Goal: Contribute content

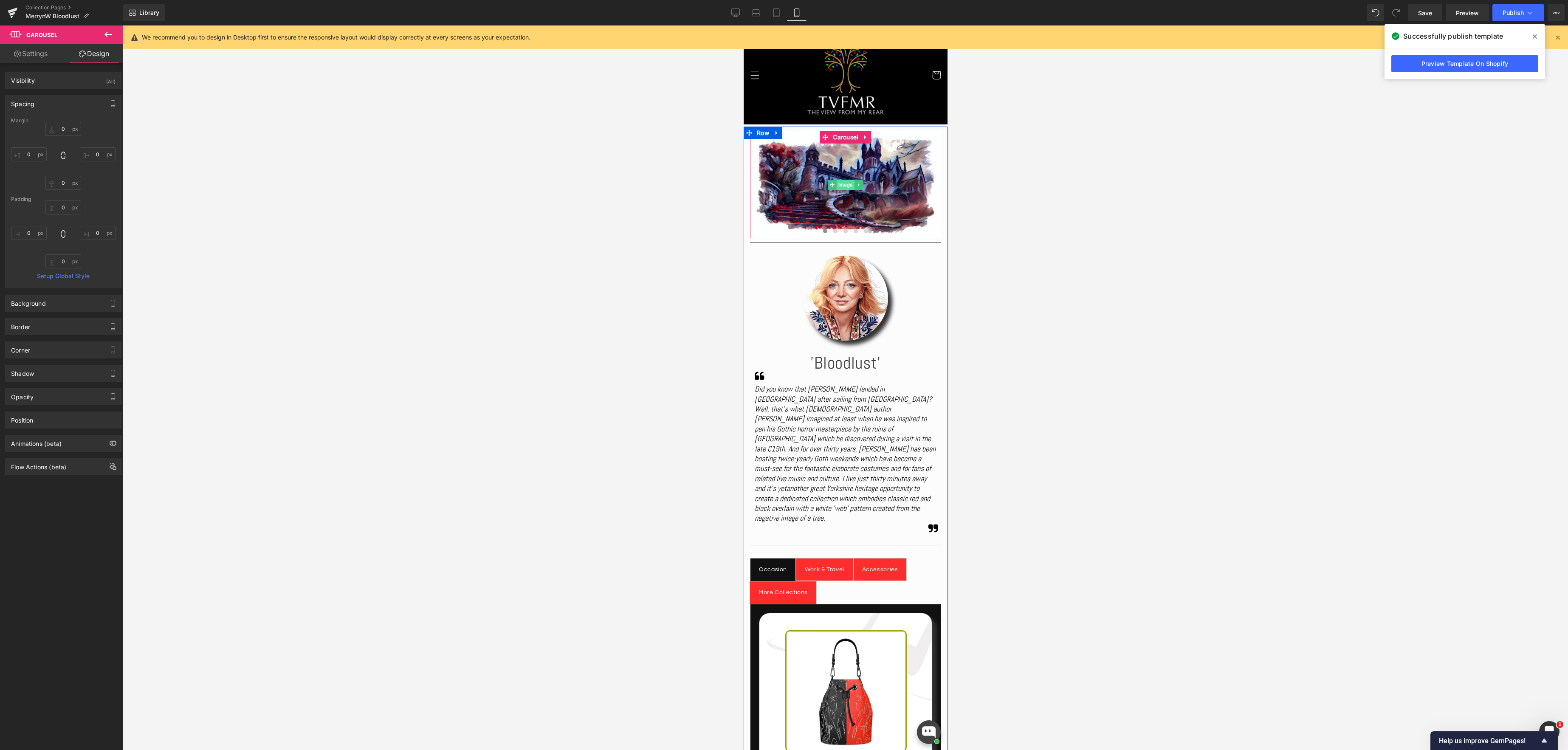
click at [839, 186] on span "Image" at bounding box center [845, 184] width 18 height 10
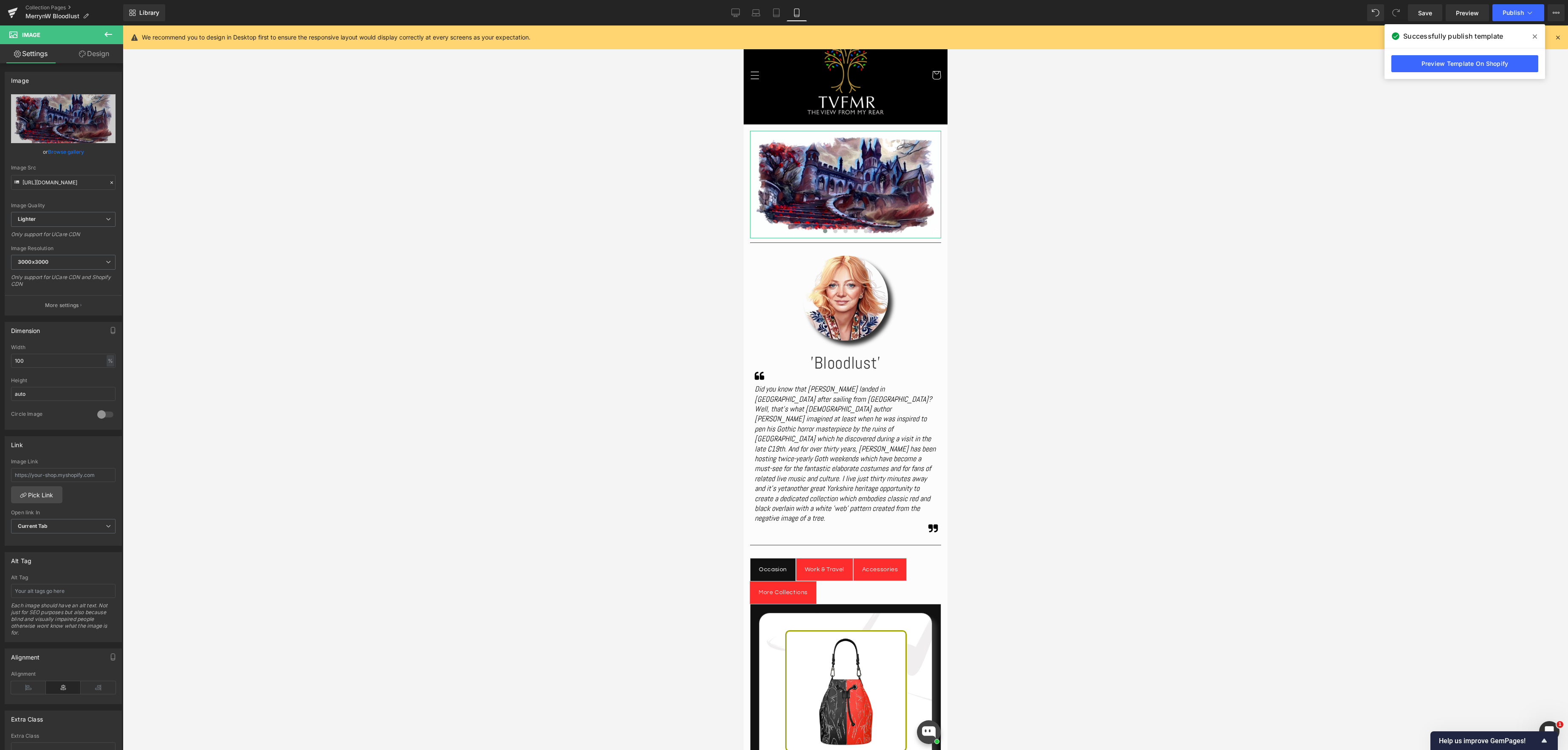
click at [67, 152] on link "Browse gallery" at bounding box center [66, 152] width 36 height 15
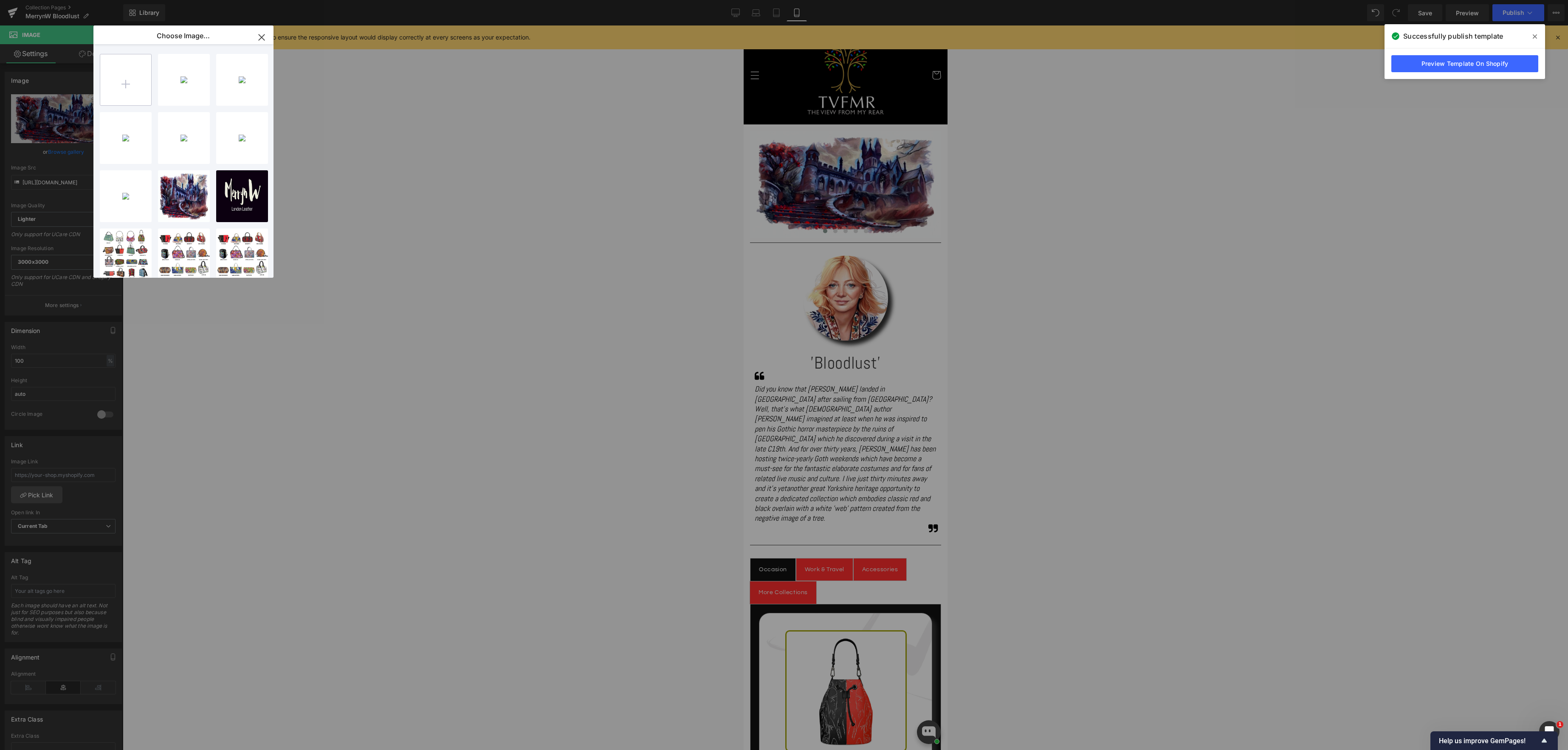
click at [130, 88] on input "file" at bounding box center [126, 80] width 51 height 51
type input "C:\fakepath\05.jpg"
click at [119, 86] on input "file" at bounding box center [126, 80] width 51 height 51
type input "C:\fakepath\001.jpg"
click at [127, 75] on input "file" at bounding box center [126, 80] width 51 height 51
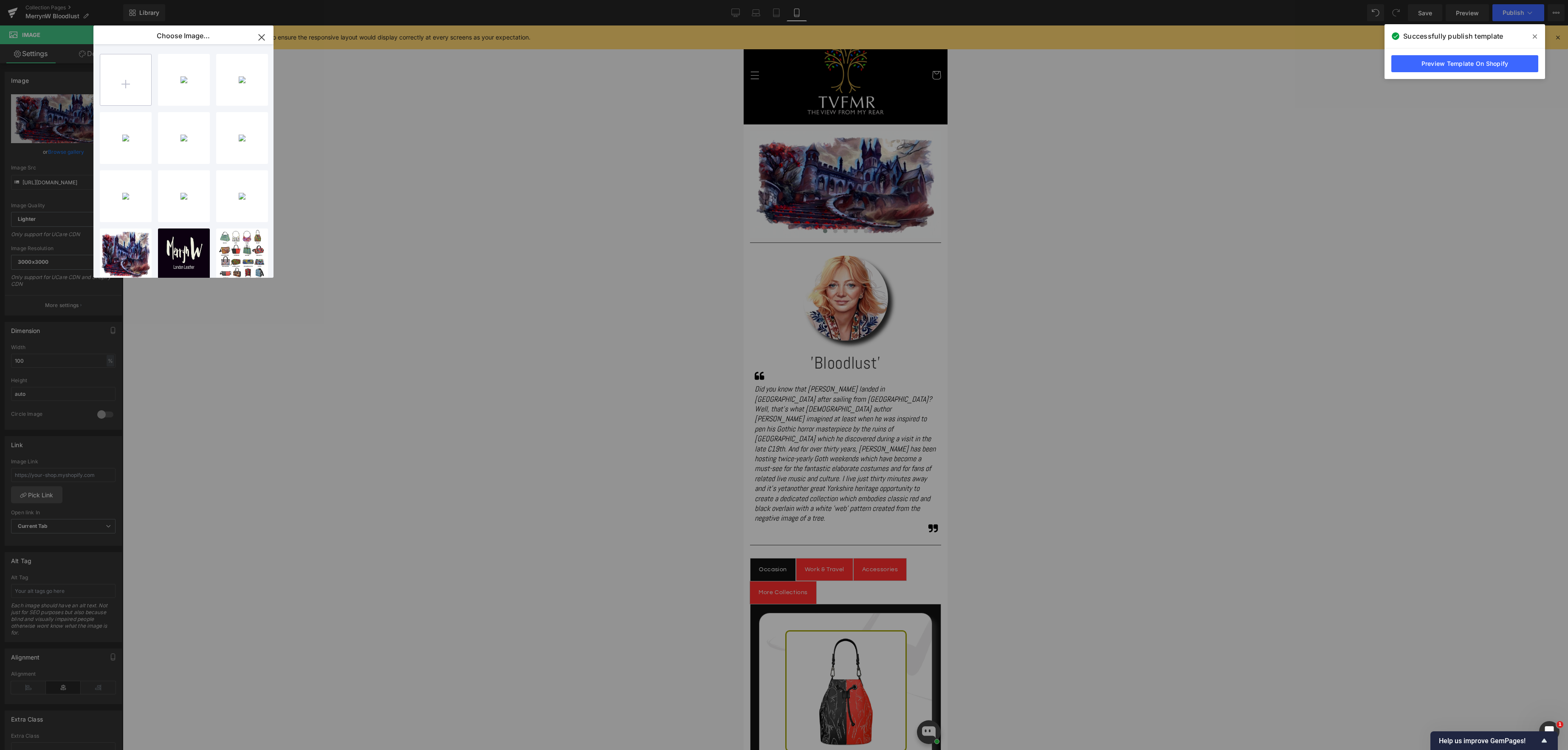
type input "C:\fakepath\02.jpg"
click at [118, 88] on input "file" at bounding box center [126, 80] width 51 height 51
type input "C:\fakepath\03.jpg"
click at [121, 73] on input "file" at bounding box center [126, 80] width 51 height 51
type input "C:\fakepath\04.jpg"
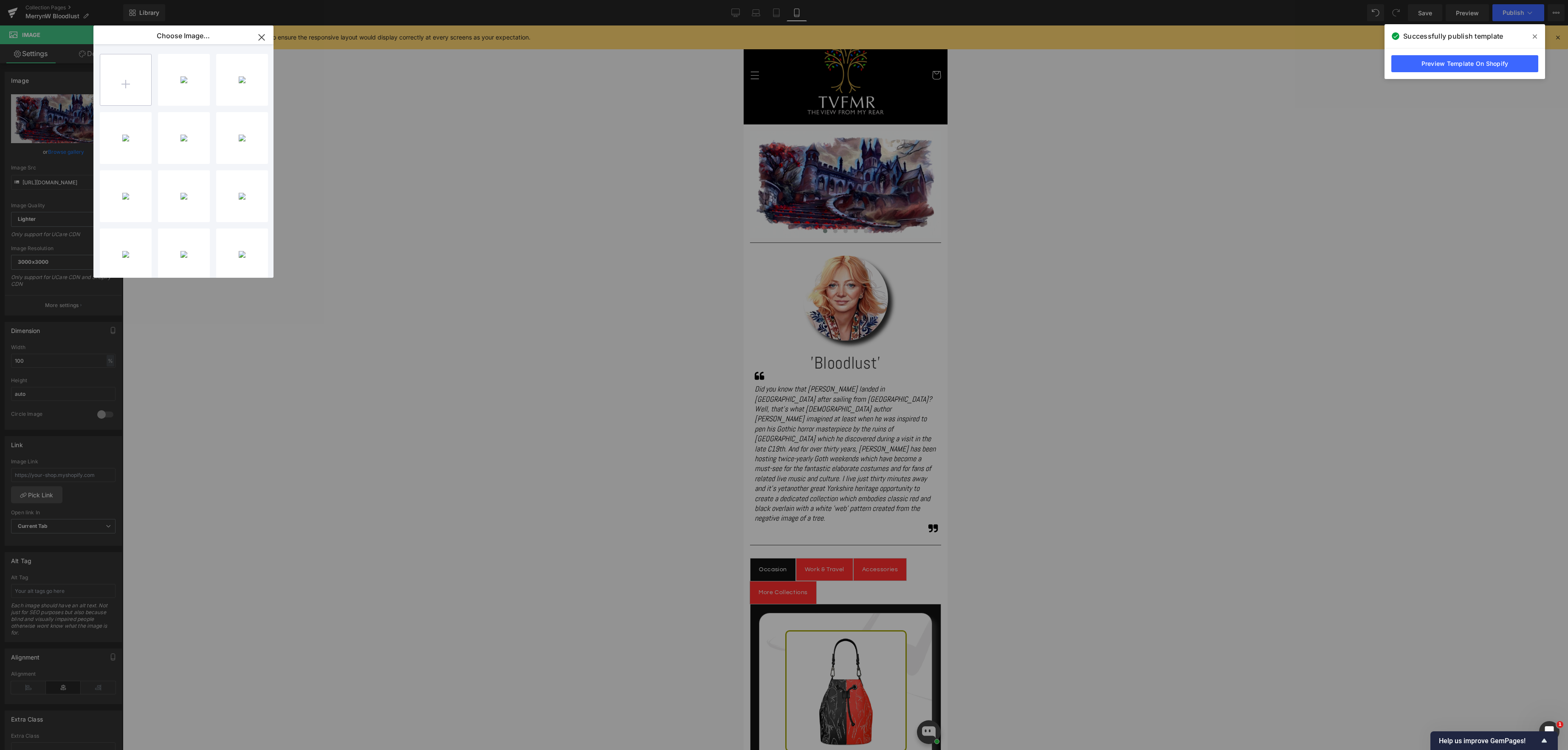
click at [114, 88] on input "file" at bounding box center [126, 80] width 51 height 51
type input "C:\fakepath\01.jpg"
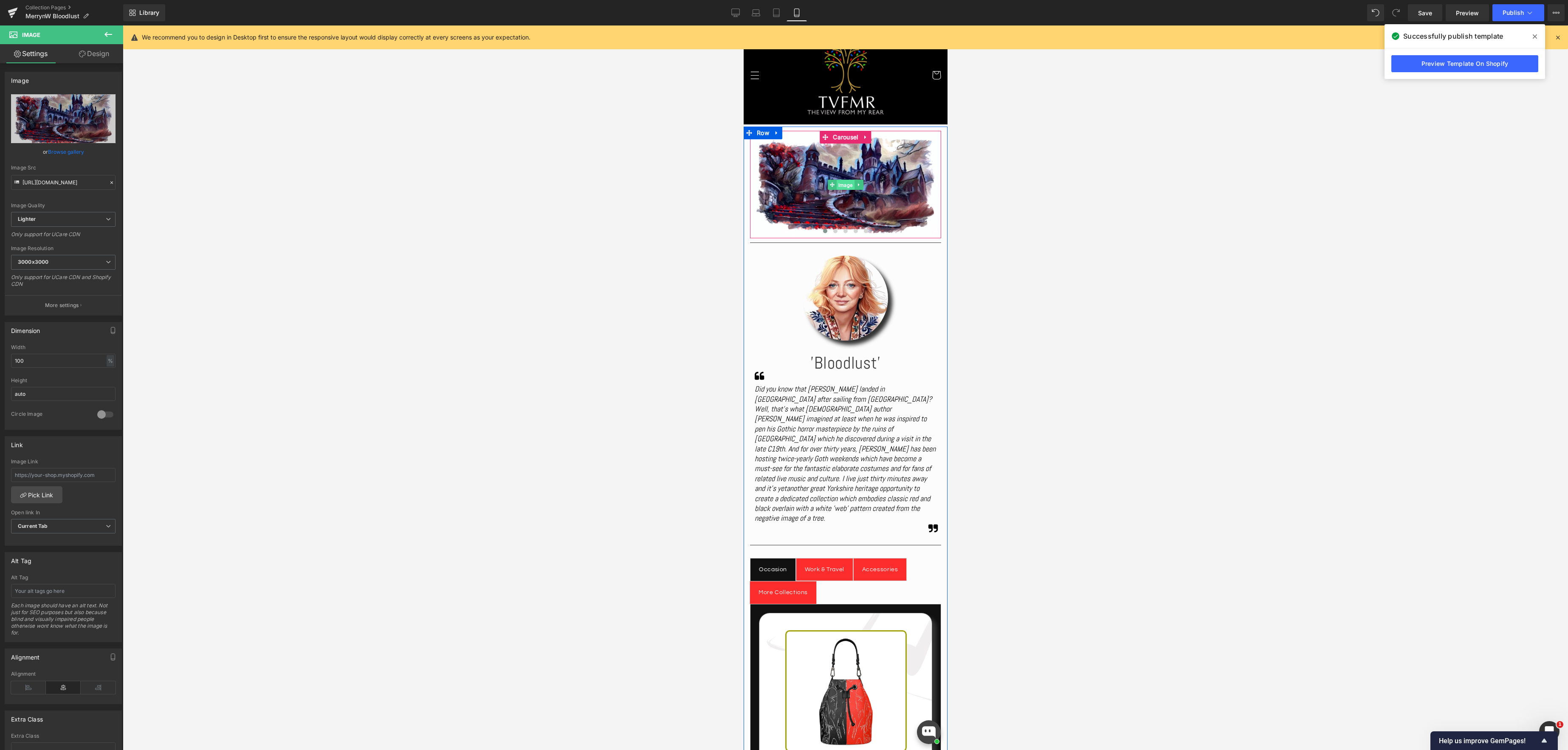
click at [841, 184] on span "Image" at bounding box center [845, 185] width 18 height 10
click at [54, 147] on link "Browse gallery" at bounding box center [66, 152] width 36 height 15
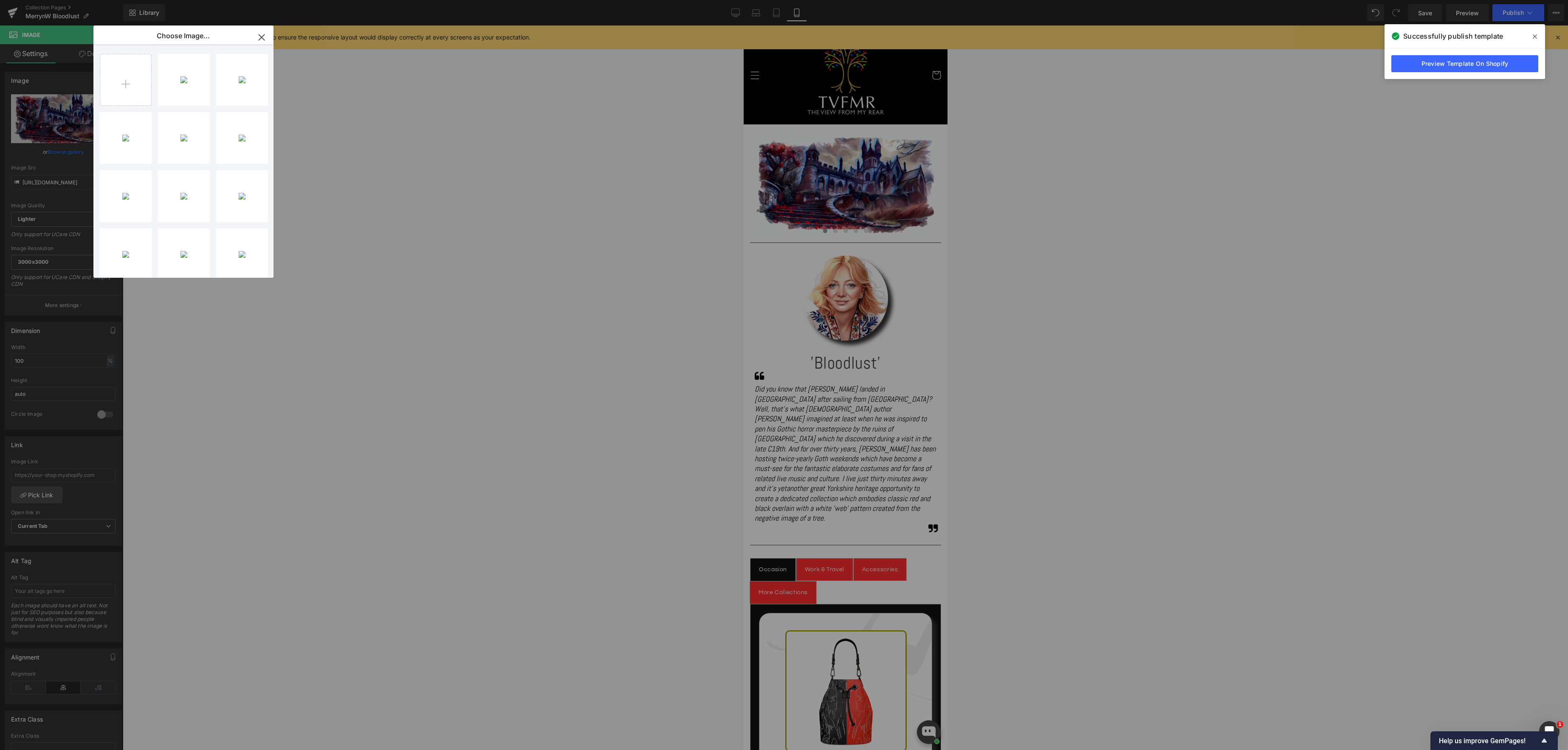
click at [0, 0] on div "05...05.jpg 367.04 KB" at bounding box center [0, 0] width 0 height 0
type input "[URL][DOMAIN_NAME]"
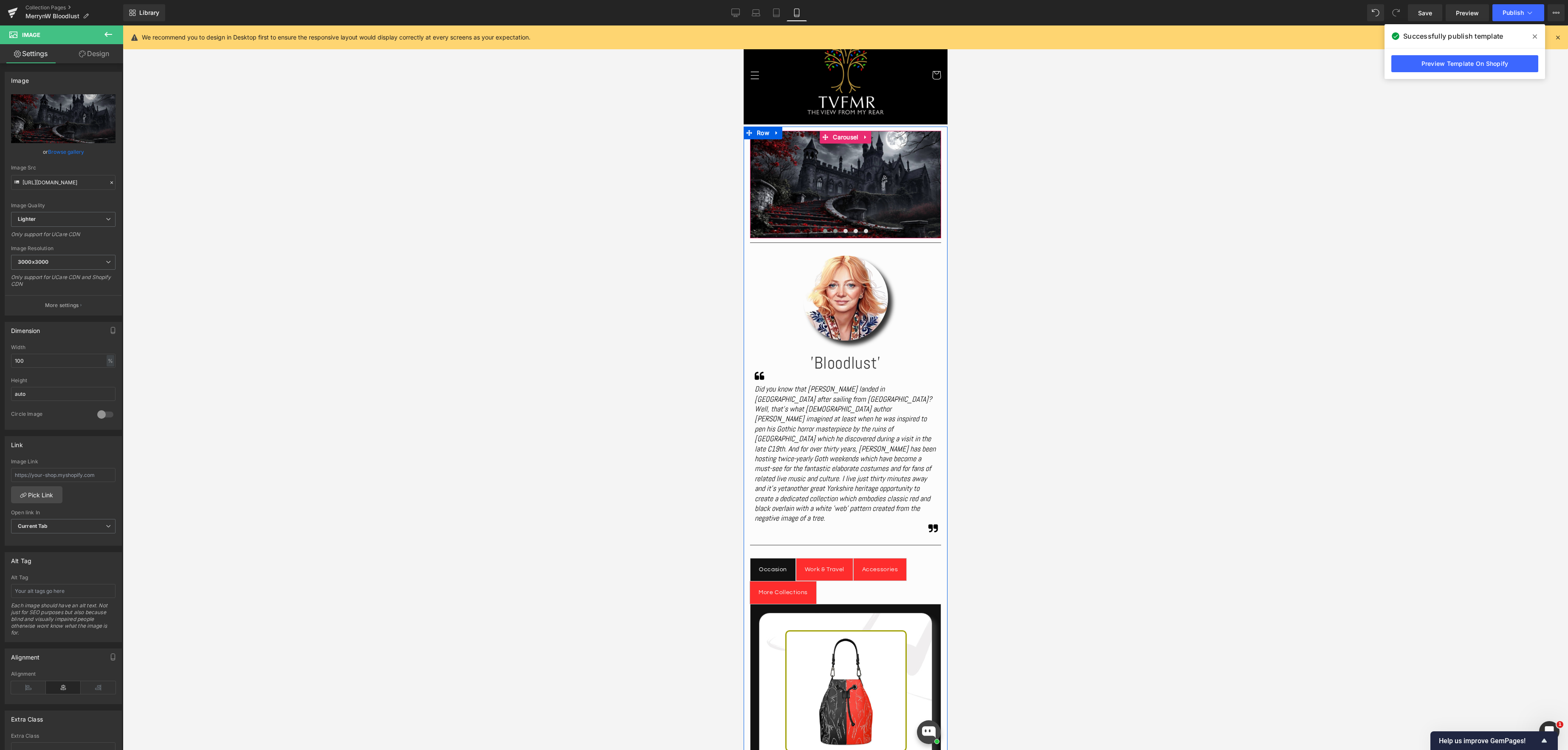
click at [836, 229] on span at bounding box center [835, 230] width 4 height 4
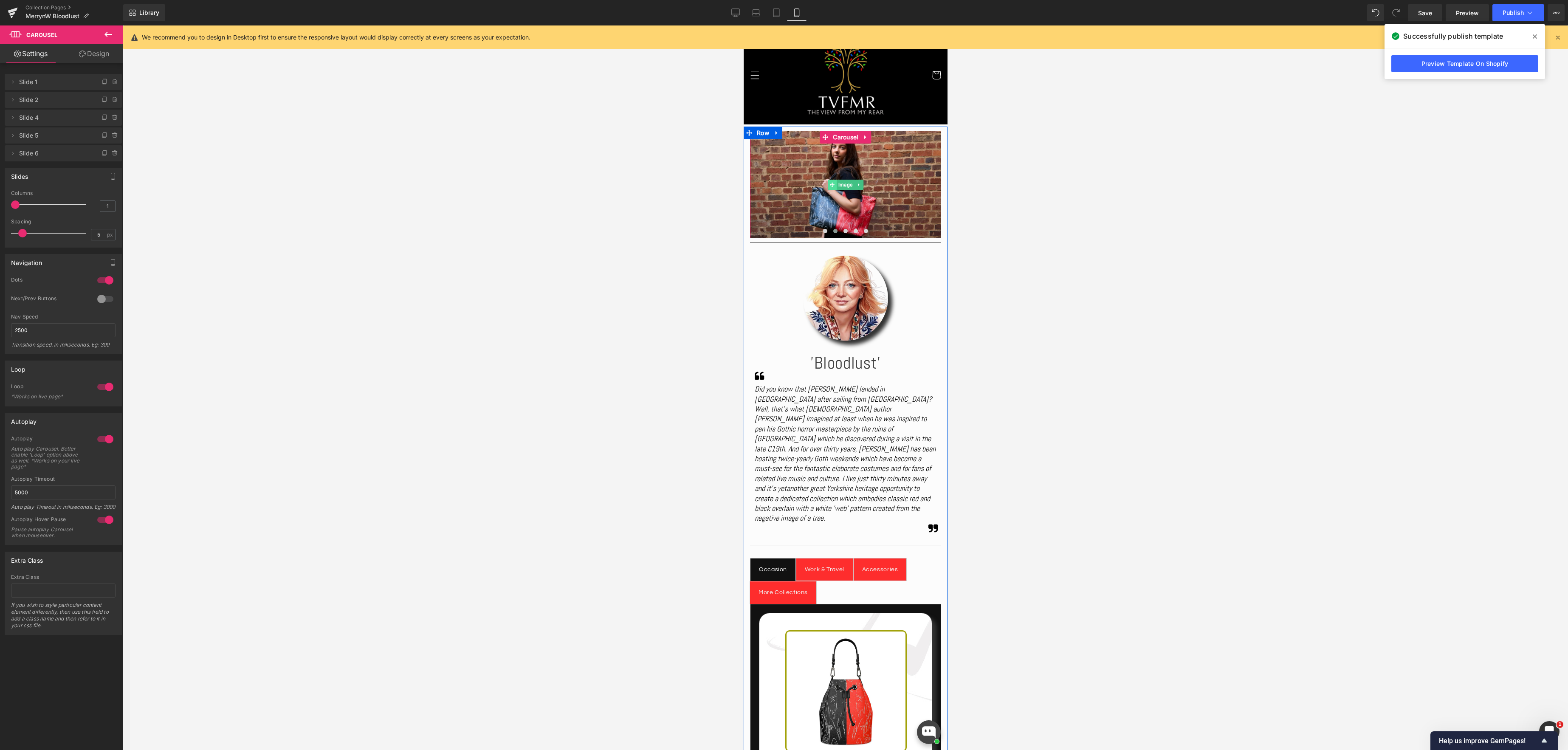
click at [834, 189] on span at bounding box center [831, 184] width 9 height 10
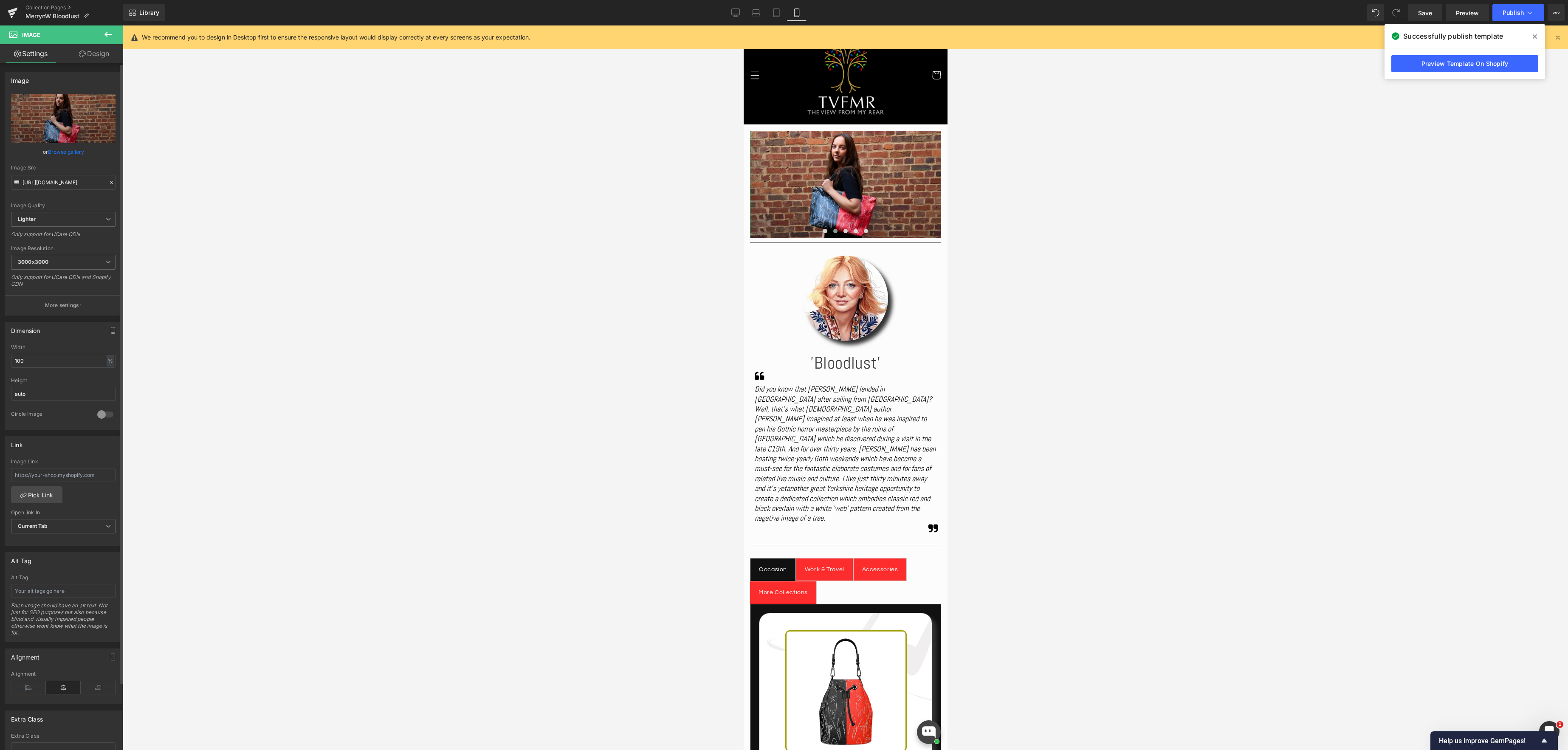
click at [70, 151] on link "Browse gallery" at bounding box center [66, 152] width 36 height 15
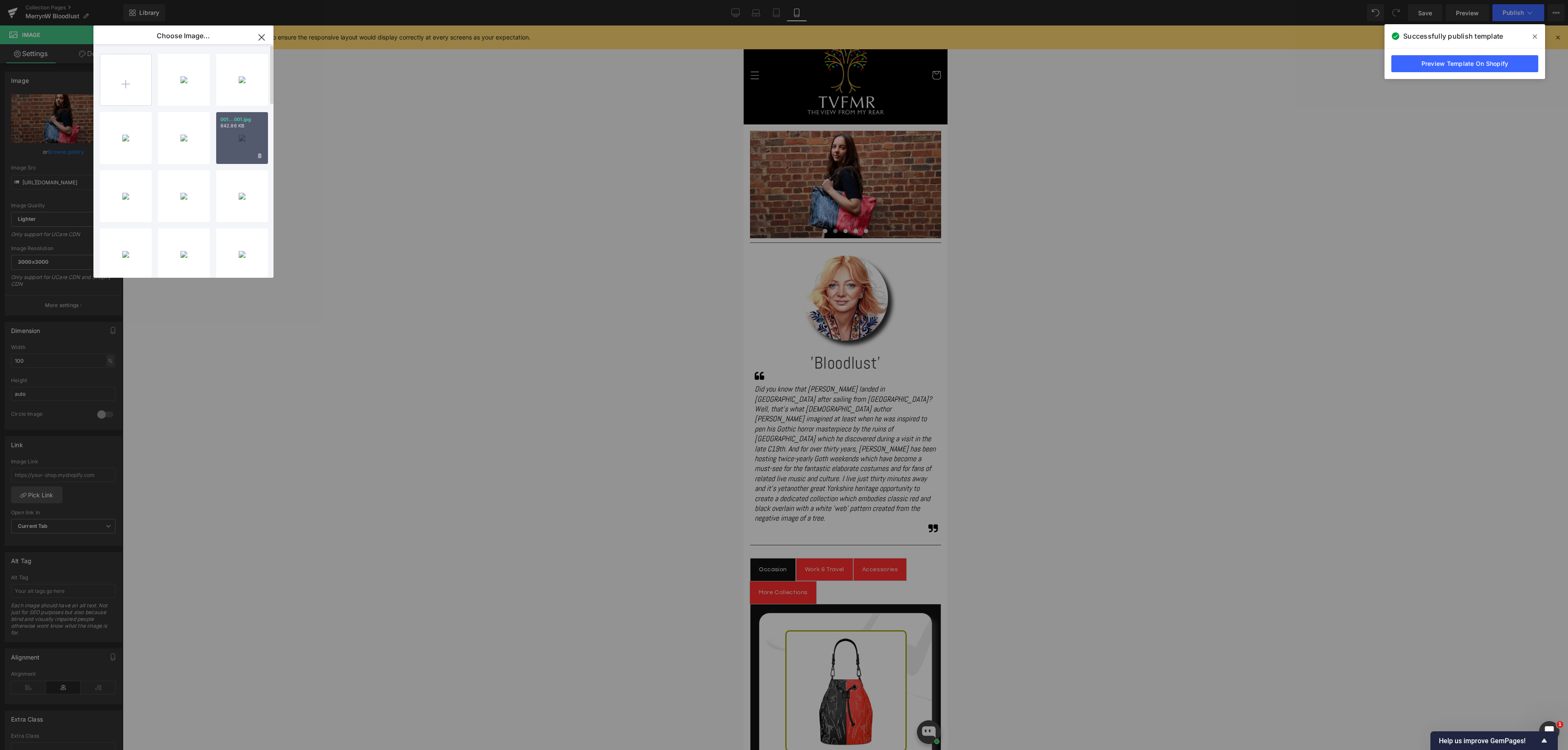
click at [246, 146] on div "001...001.jpg 842.86 KB" at bounding box center [242, 138] width 52 height 52
type input "[URL][DOMAIN_NAME]"
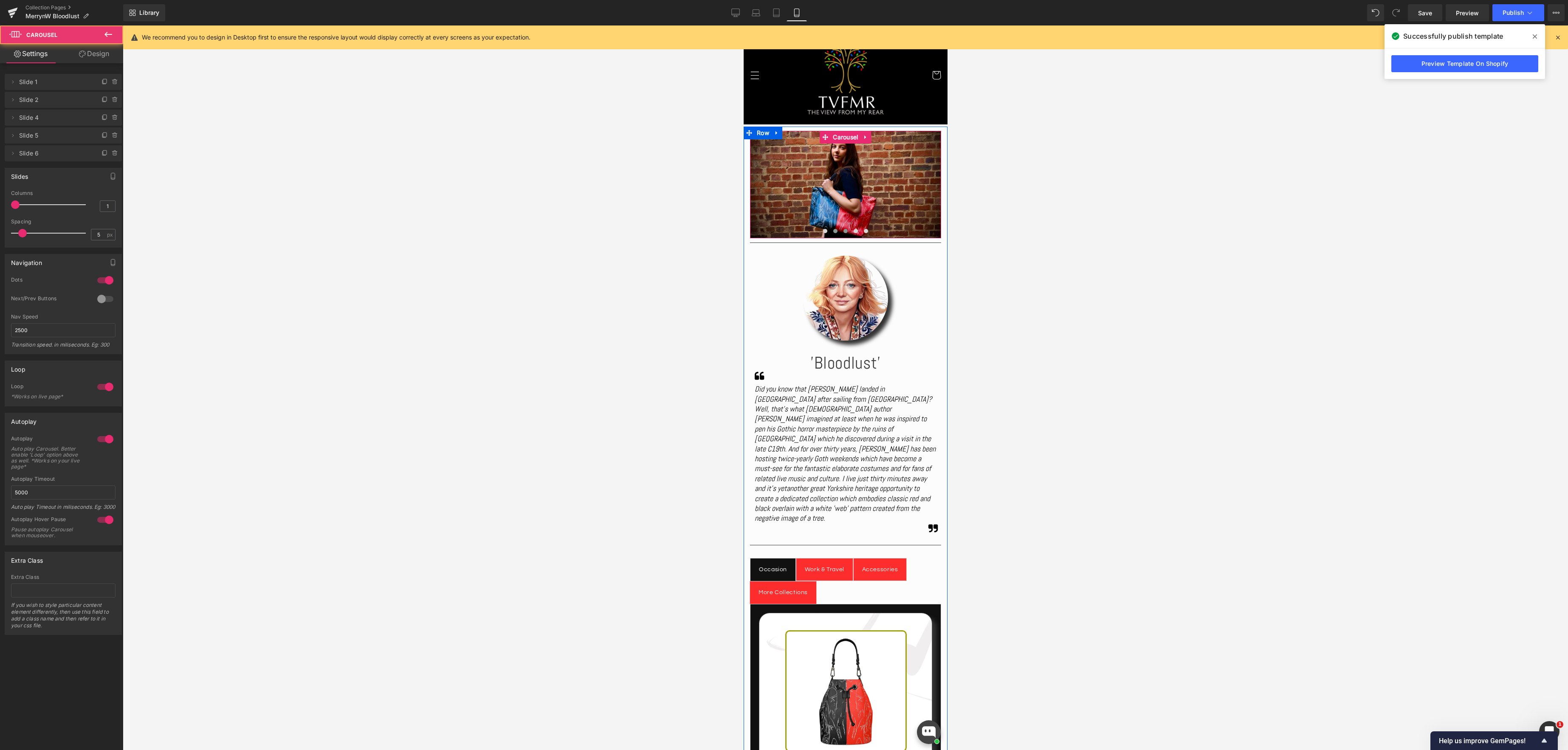
click at [848, 230] on button at bounding box center [845, 230] width 10 height 9
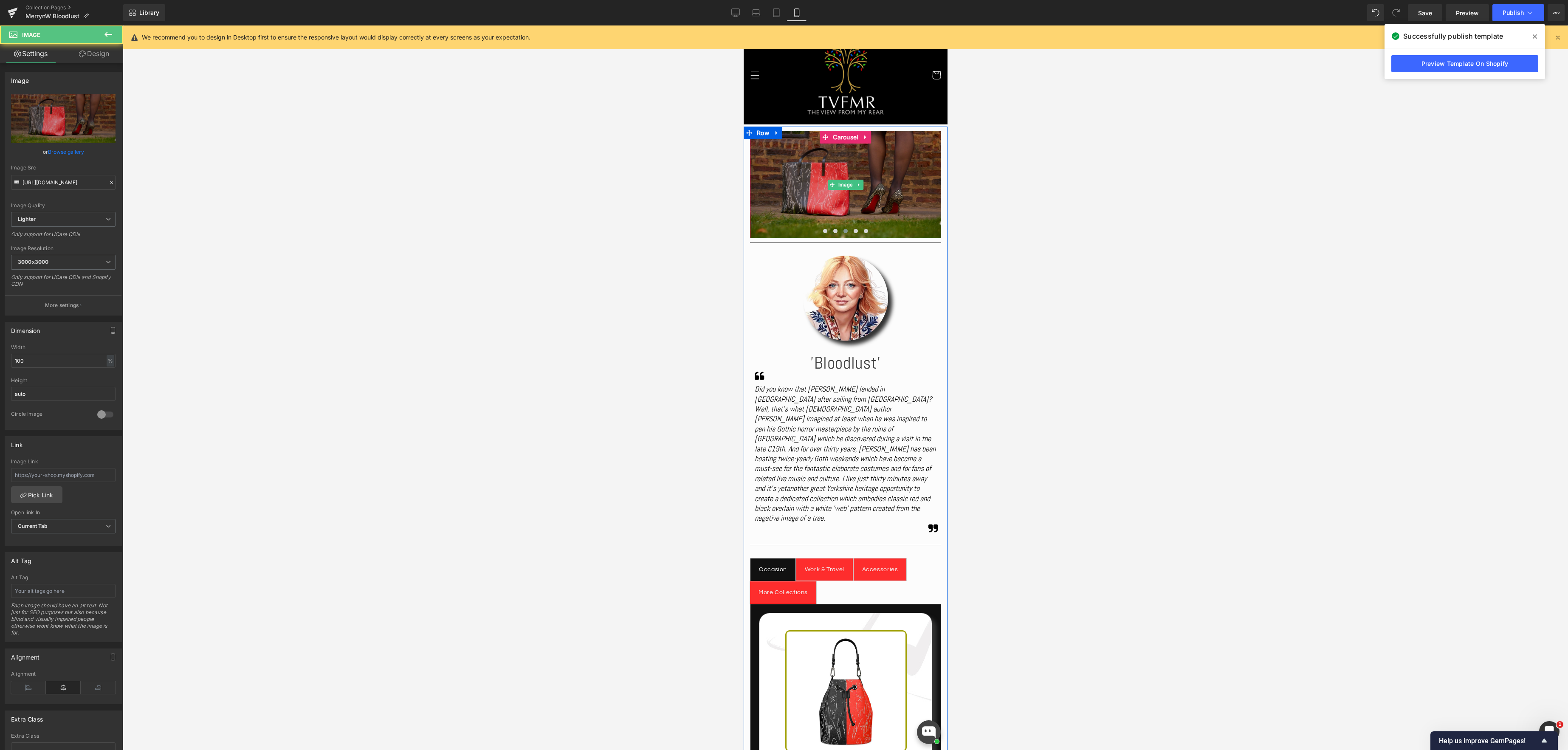
click at [842, 206] on img at bounding box center [845, 184] width 191 height 108
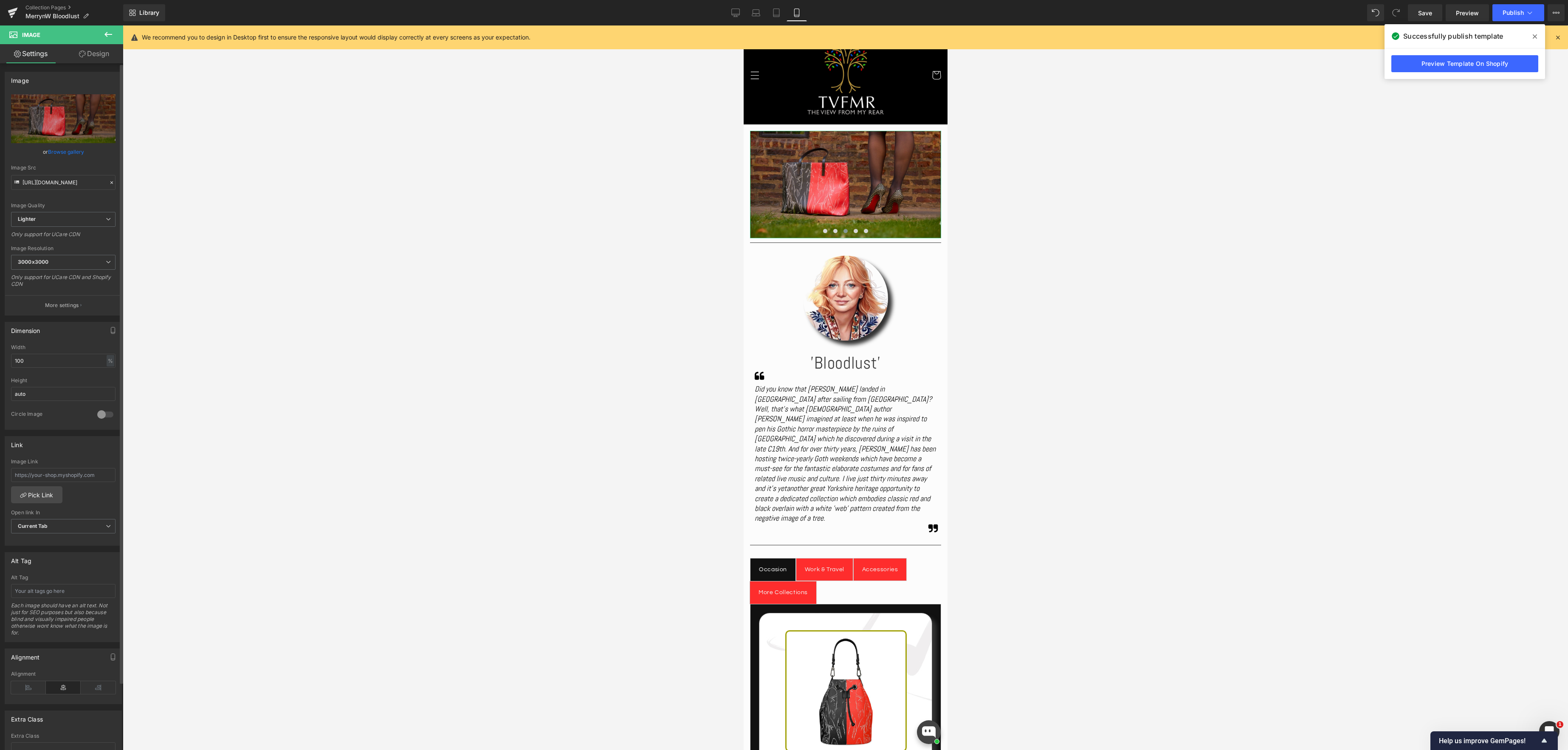
click at [67, 154] on link "Browse gallery" at bounding box center [66, 152] width 36 height 15
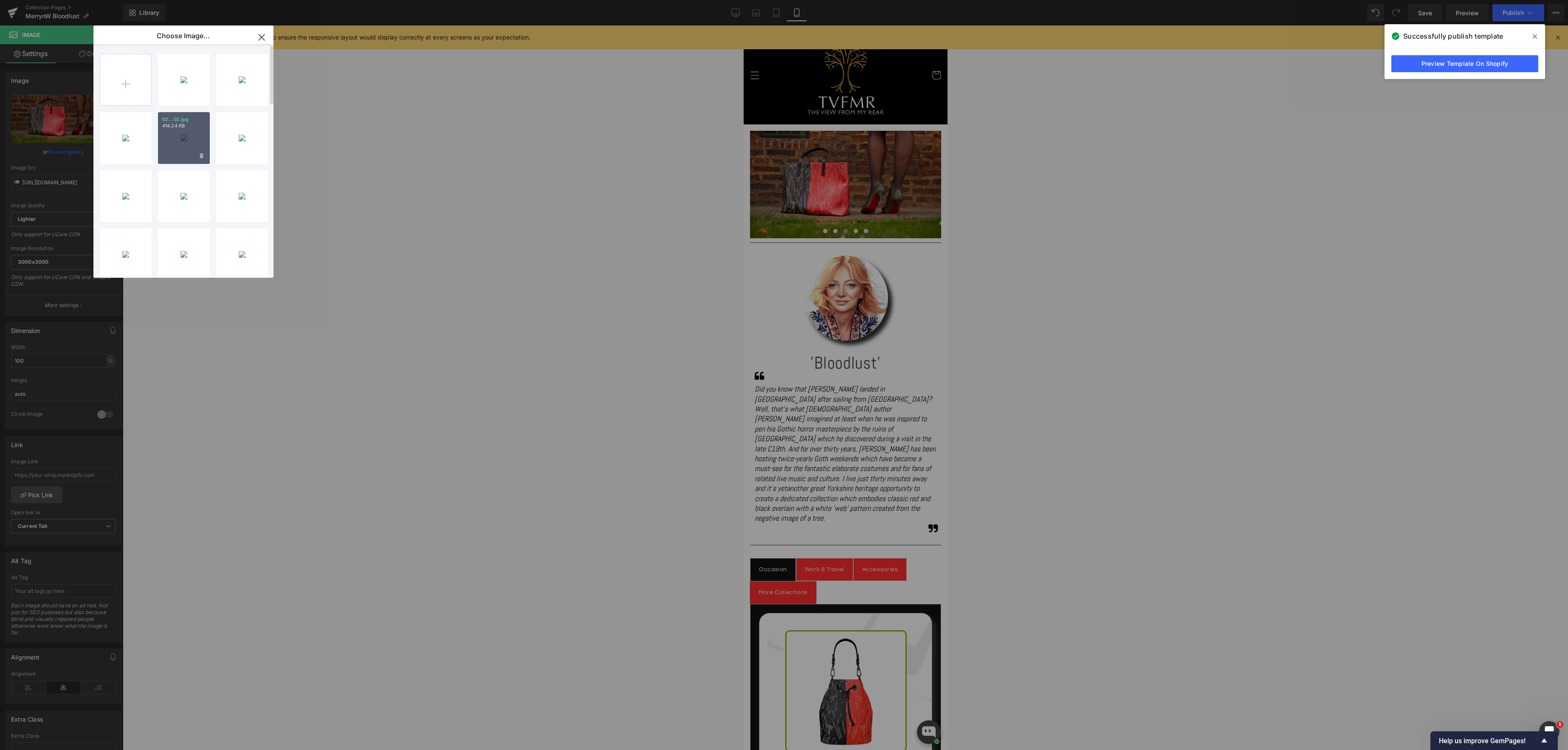
click at [202, 139] on div "02...02.jpg 414.24 KB" at bounding box center [183, 138] width 52 height 52
type input "[URL][DOMAIN_NAME]"
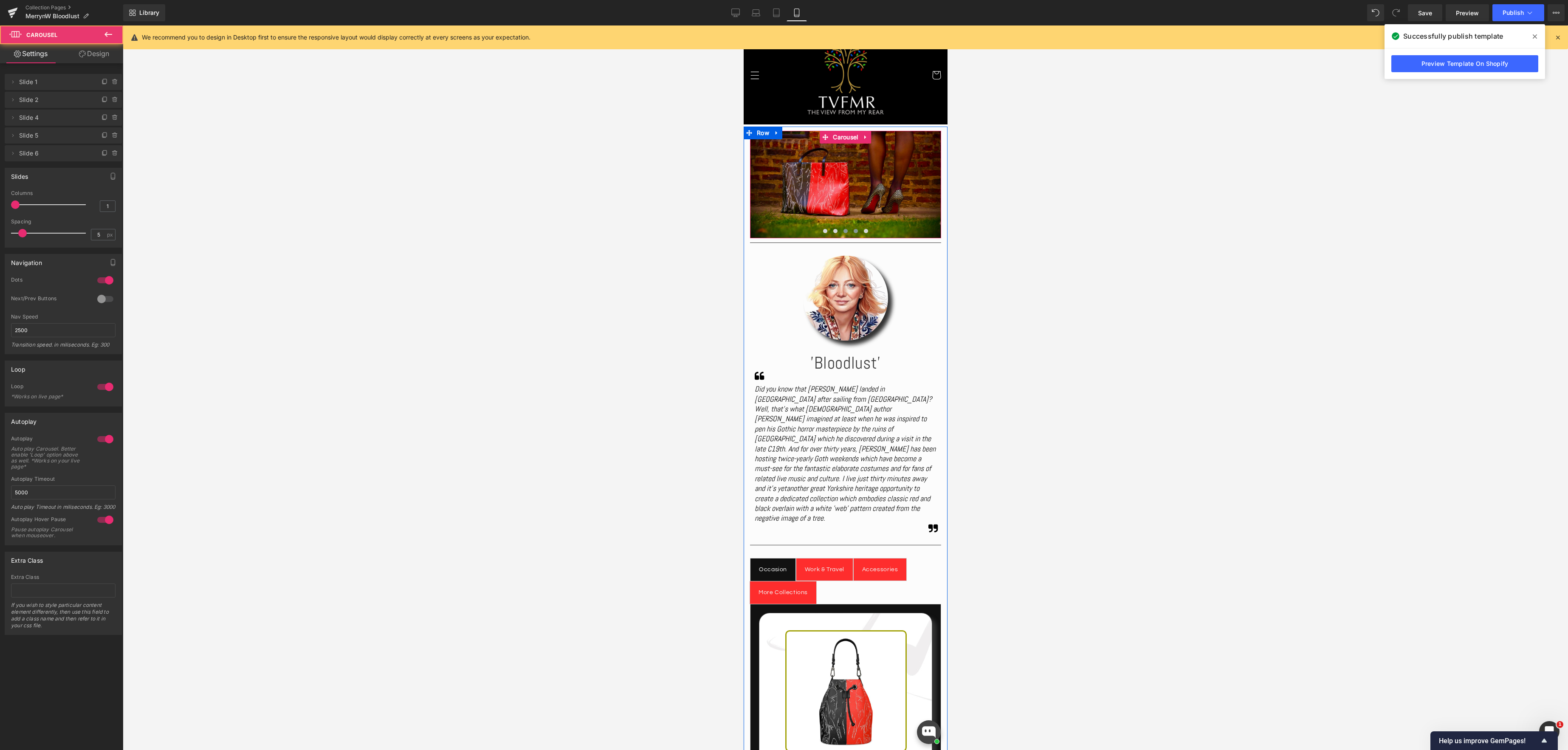
click at [857, 228] on button at bounding box center [855, 230] width 10 height 9
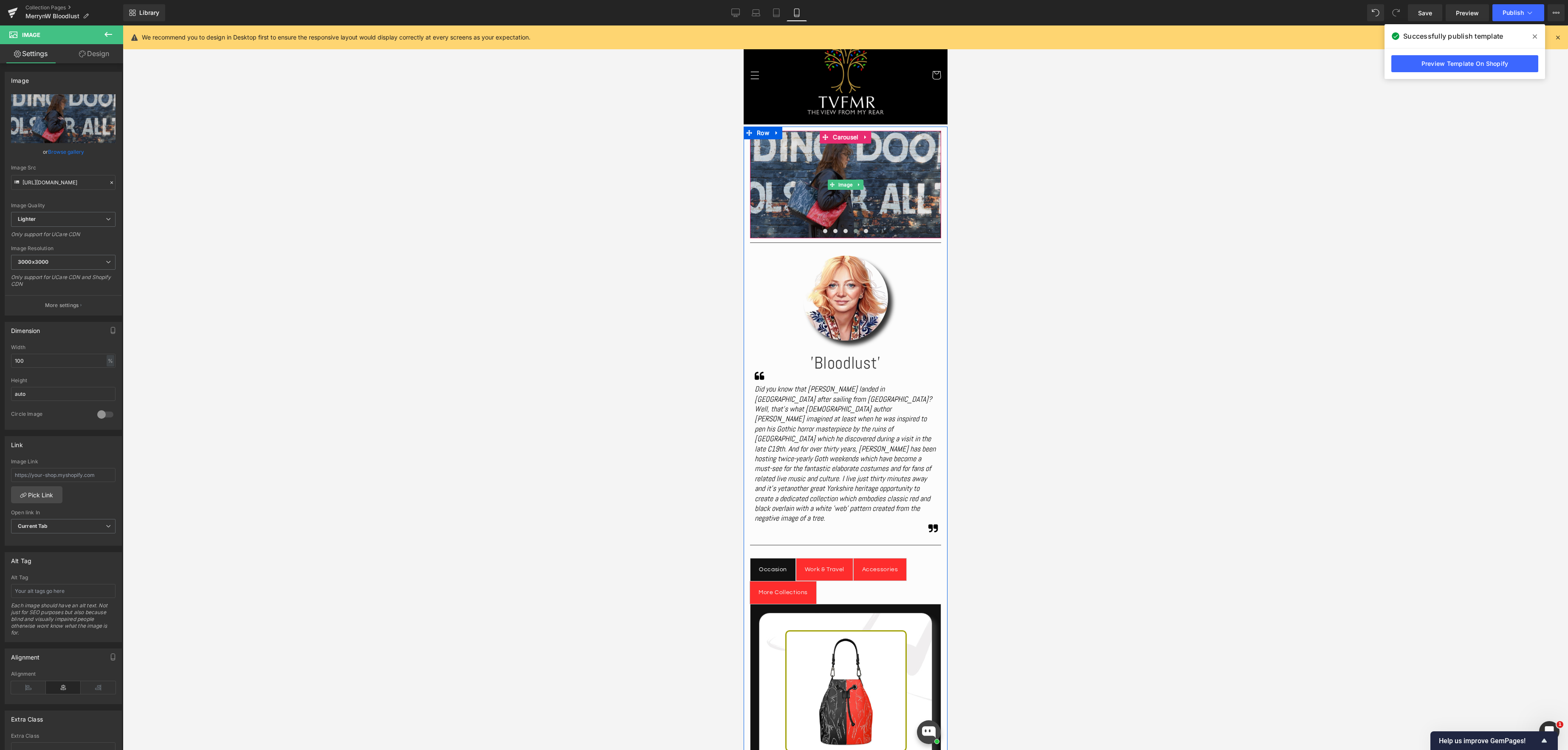
click at [849, 204] on img at bounding box center [845, 184] width 191 height 108
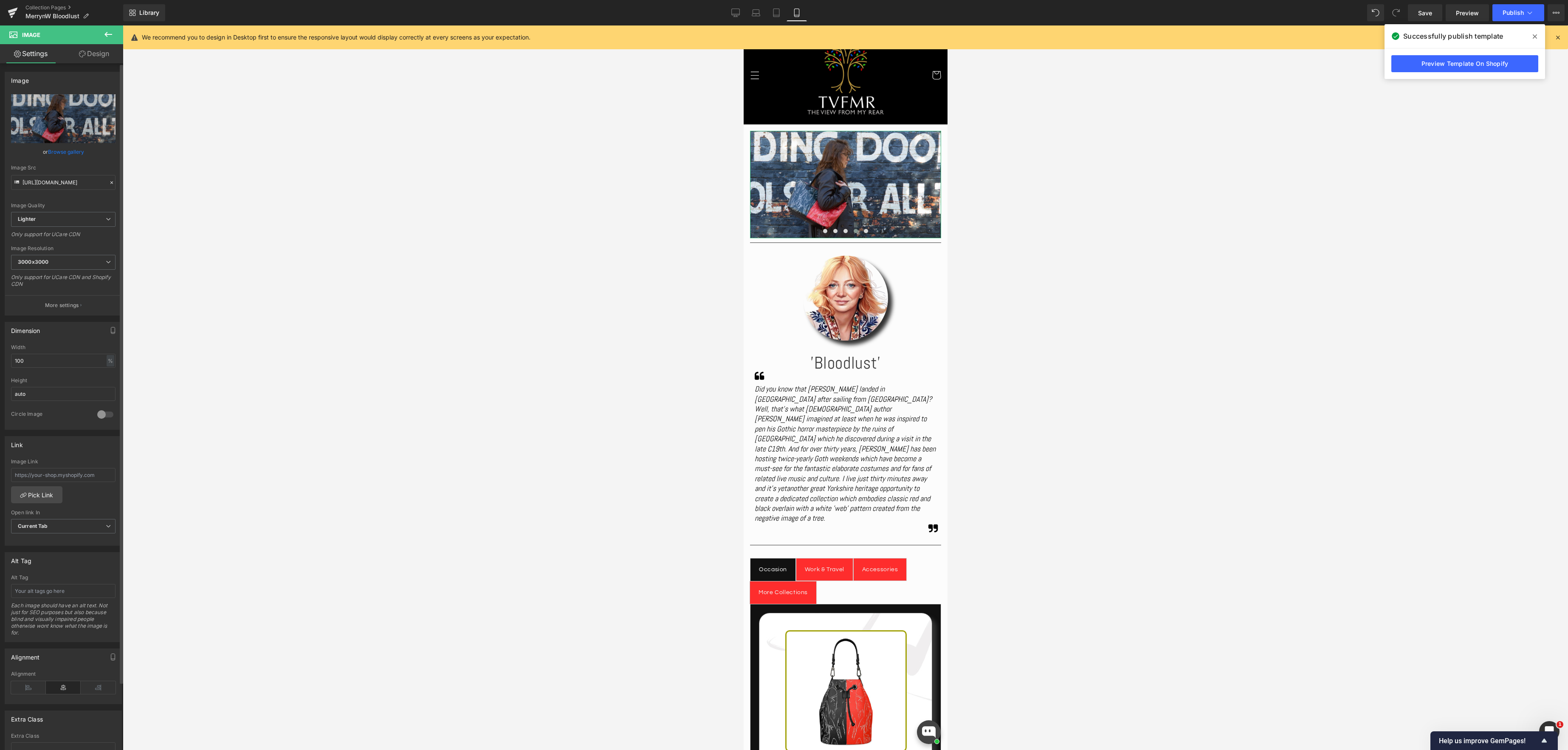
click at [71, 152] on link "Browse gallery" at bounding box center [66, 152] width 36 height 15
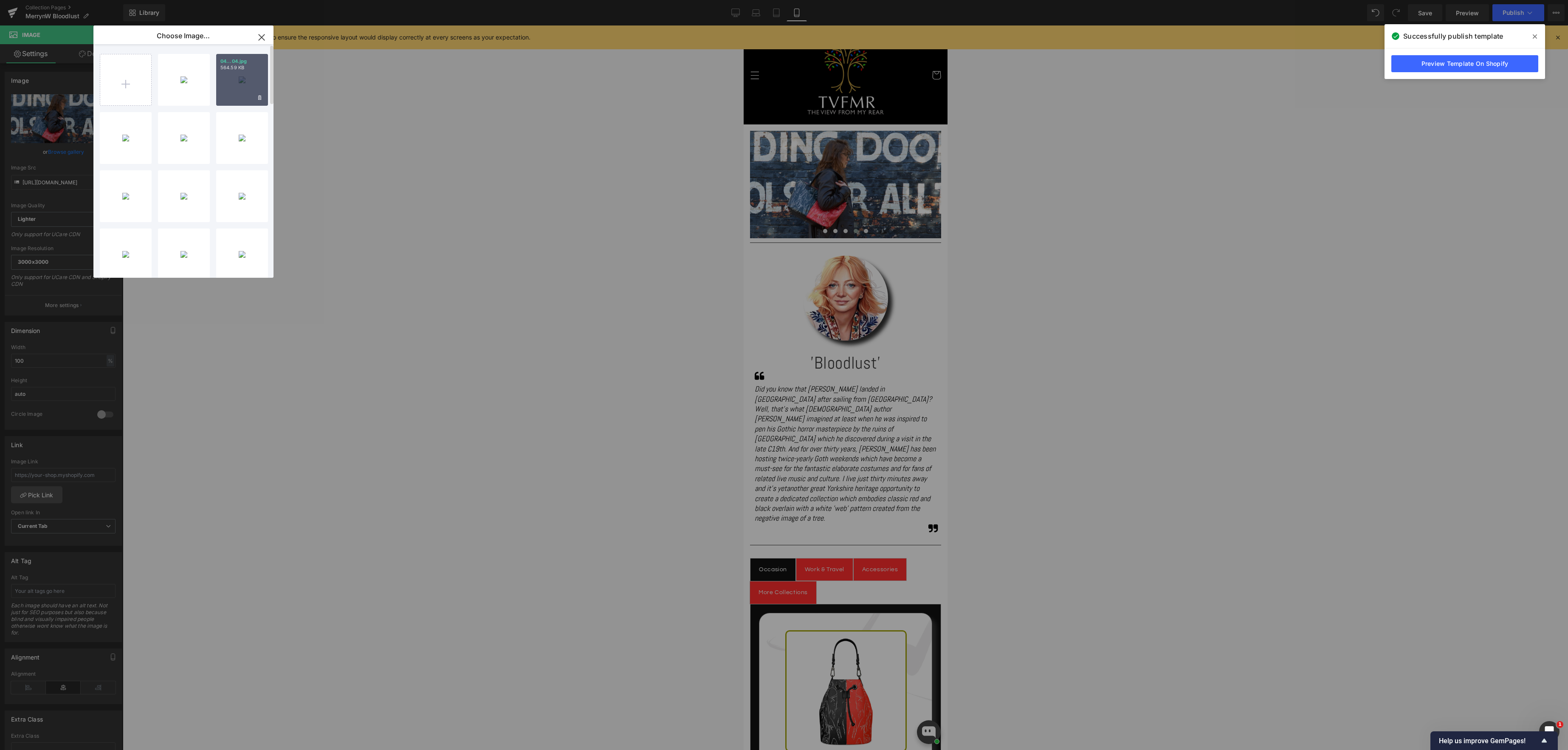
click at [244, 79] on div "04...04.jpg 564.59 KB" at bounding box center [242, 79] width 52 height 52
type input "[URL][DOMAIN_NAME]"
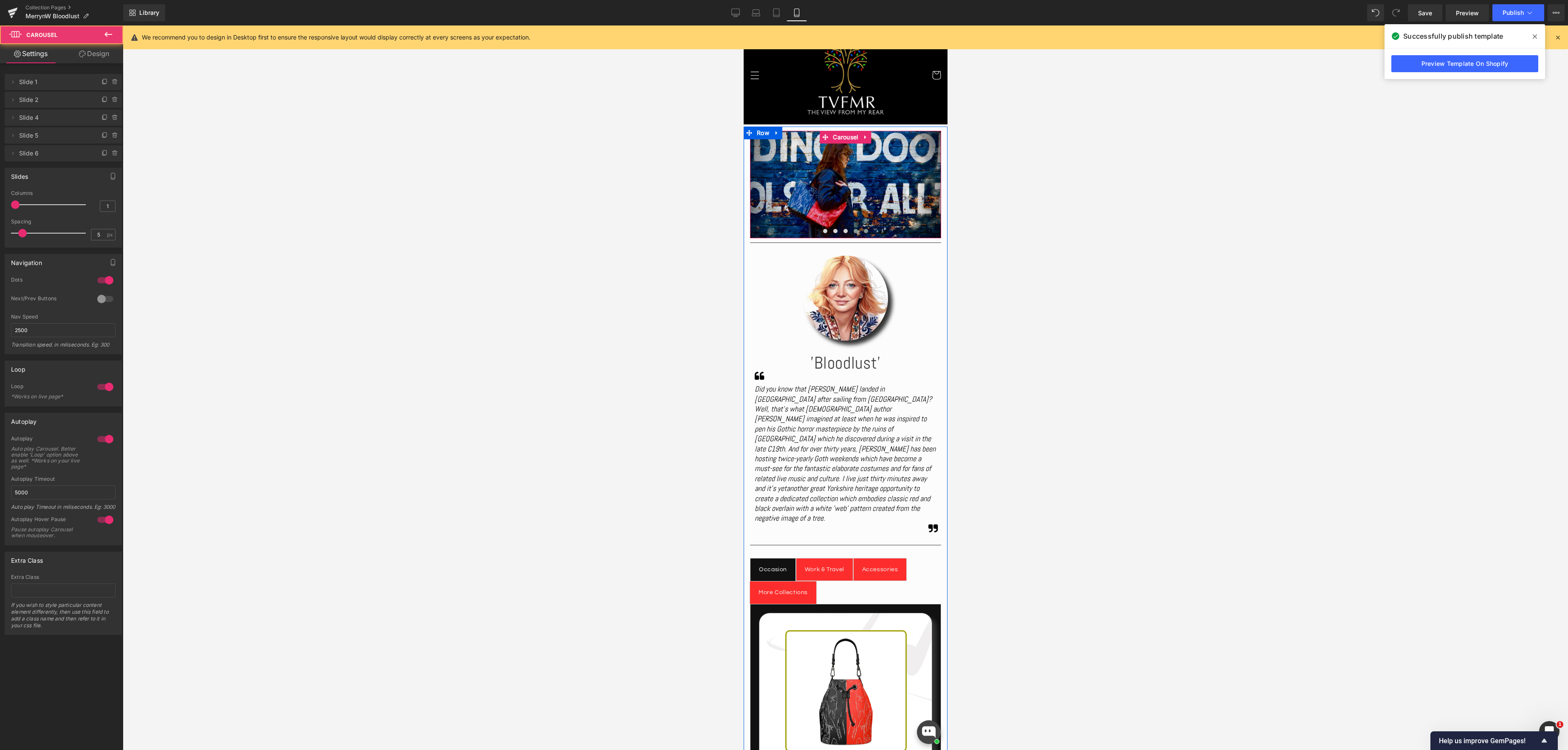
click at [866, 230] on span at bounding box center [866, 230] width 4 height 4
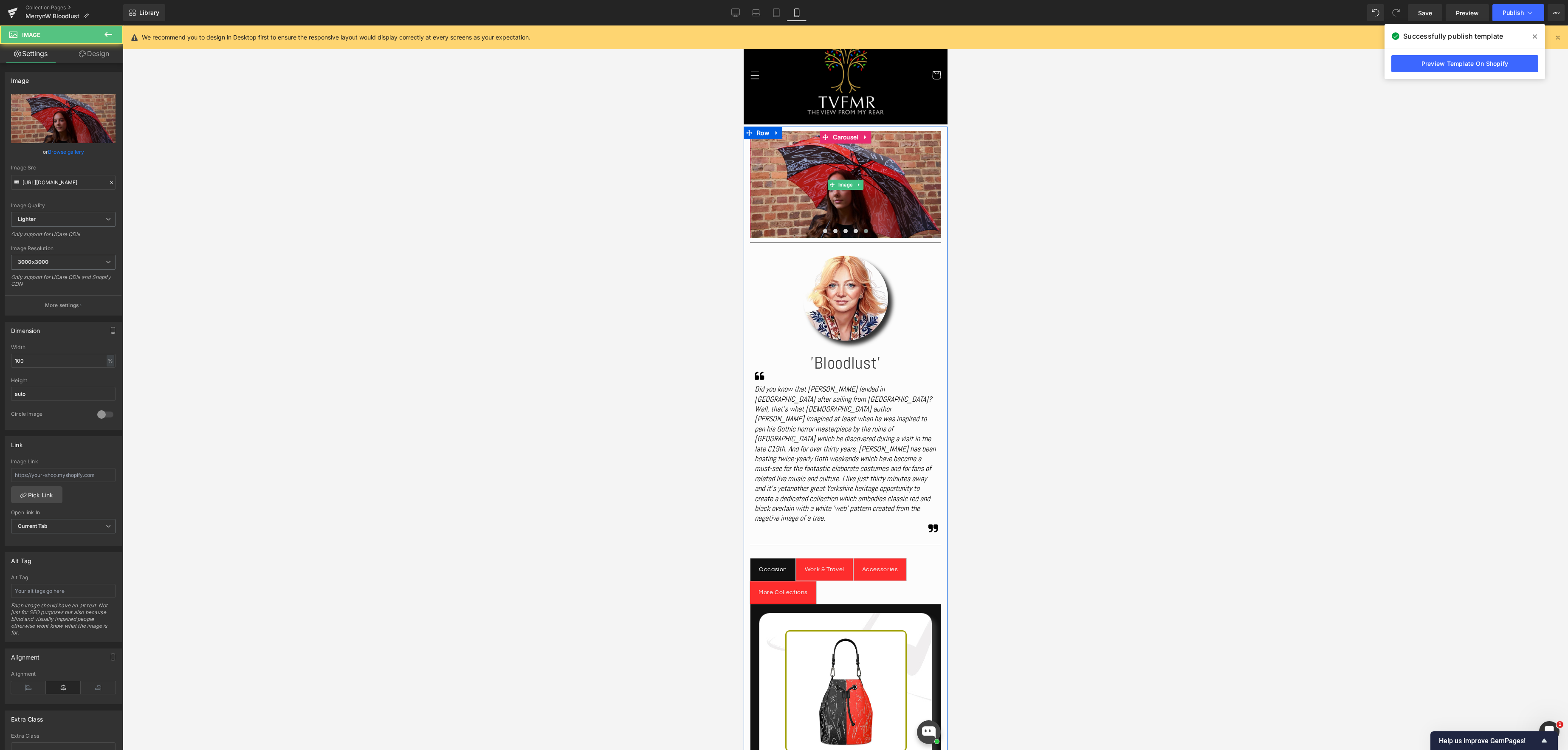
click at [853, 206] on img at bounding box center [845, 184] width 191 height 108
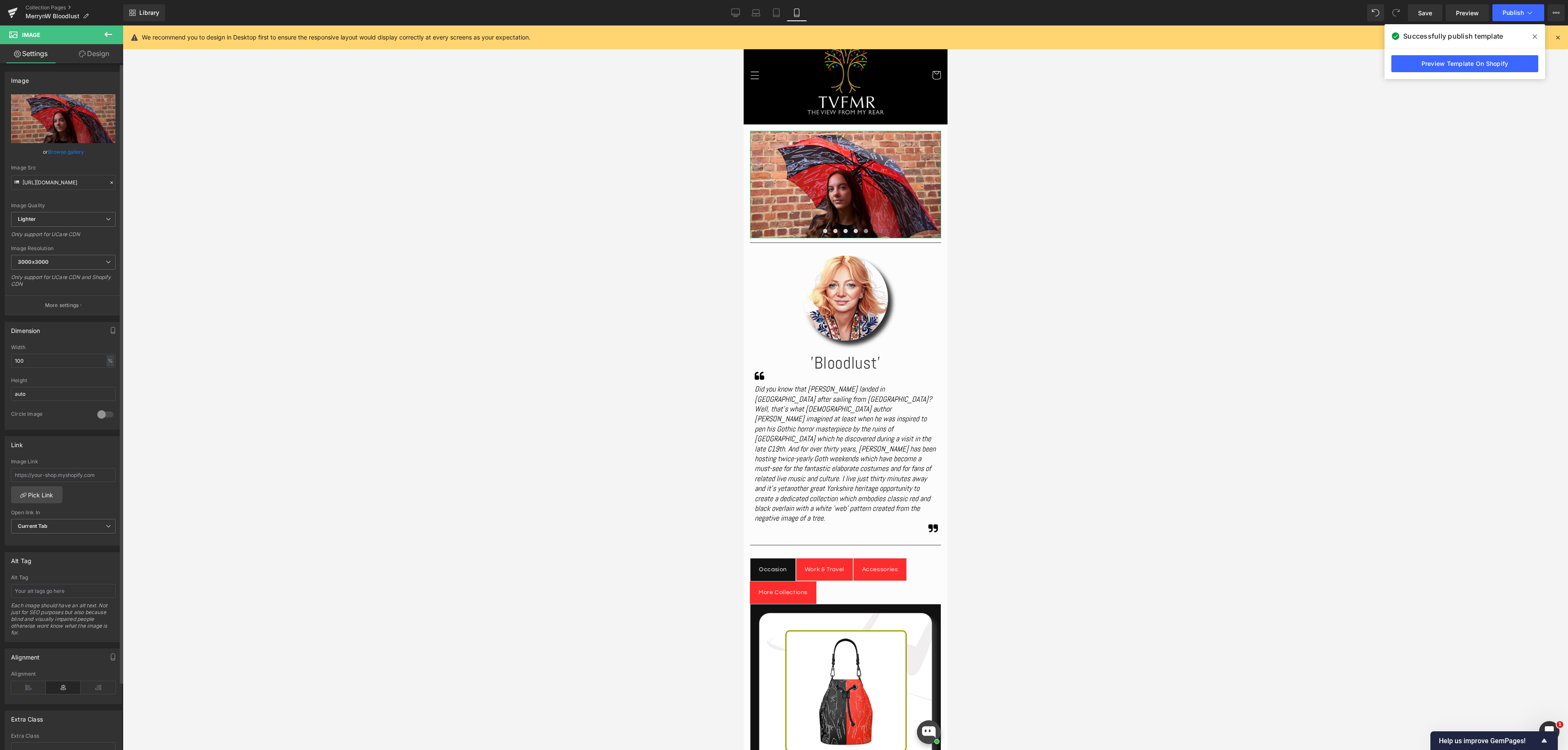
click at [71, 151] on link "Browse gallery" at bounding box center [66, 152] width 36 height 15
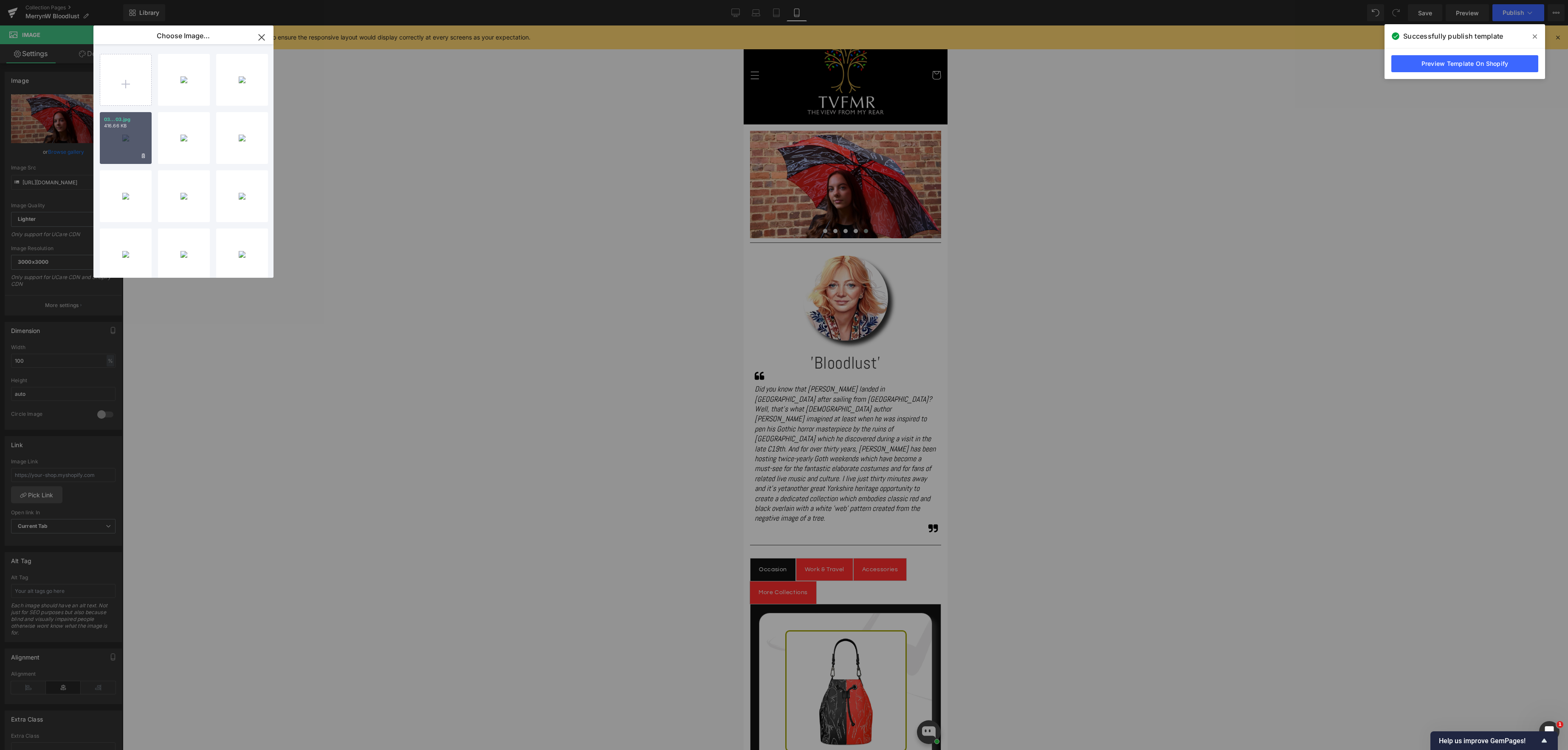
click at [132, 144] on div "03...03.jpg 416.66 KB" at bounding box center [126, 138] width 52 height 52
type input "[URL][DOMAIN_NAME]"
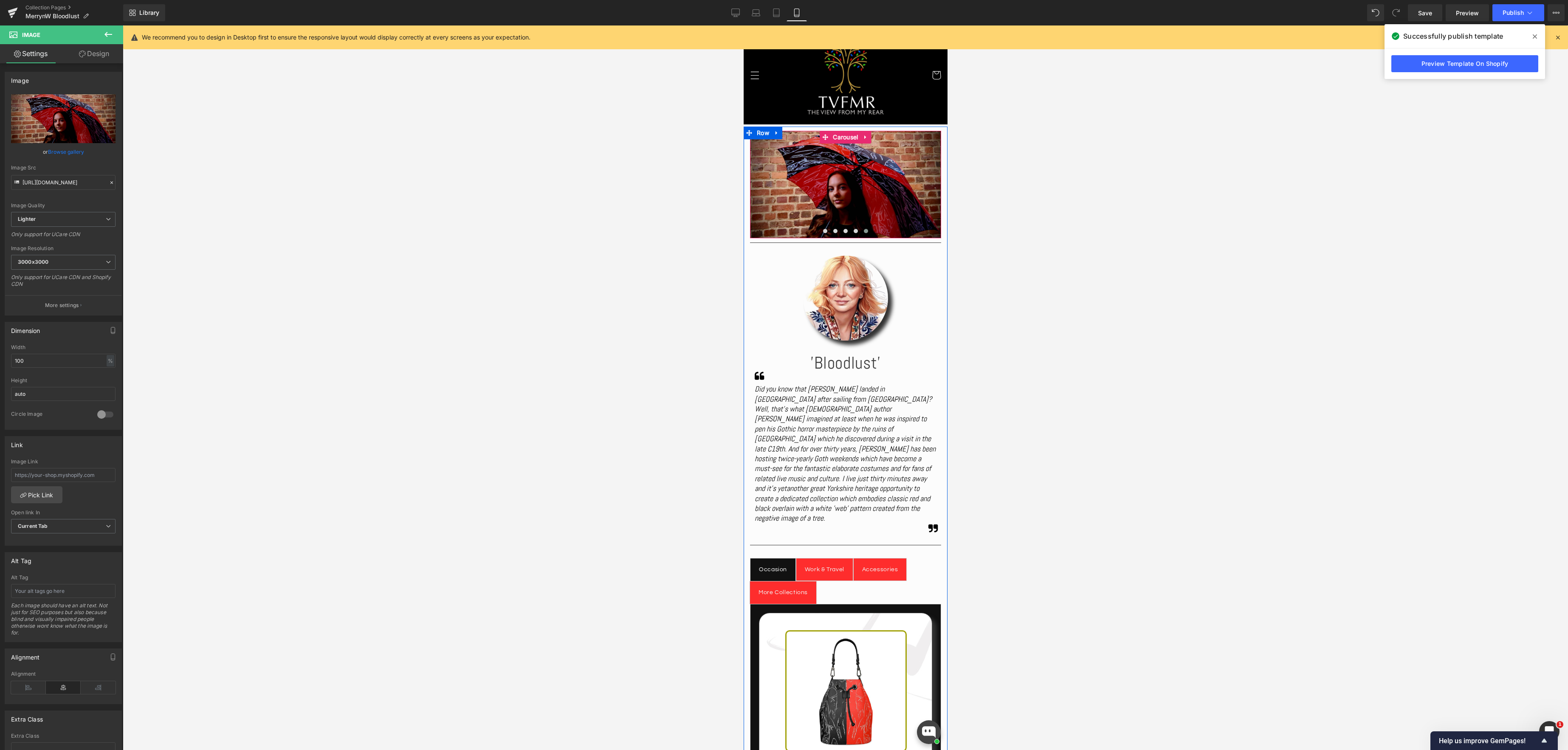
drag, startPoint x: 846, startPoint y: 134, endPoint x: 826, endPoint y: 136, distance: 20.1
click at [846, 134] on div "Image Image Image Image Image ‹ › [GEOGRAPHIC_DATA]" at bounding box center [845, 184] width 191 height 108
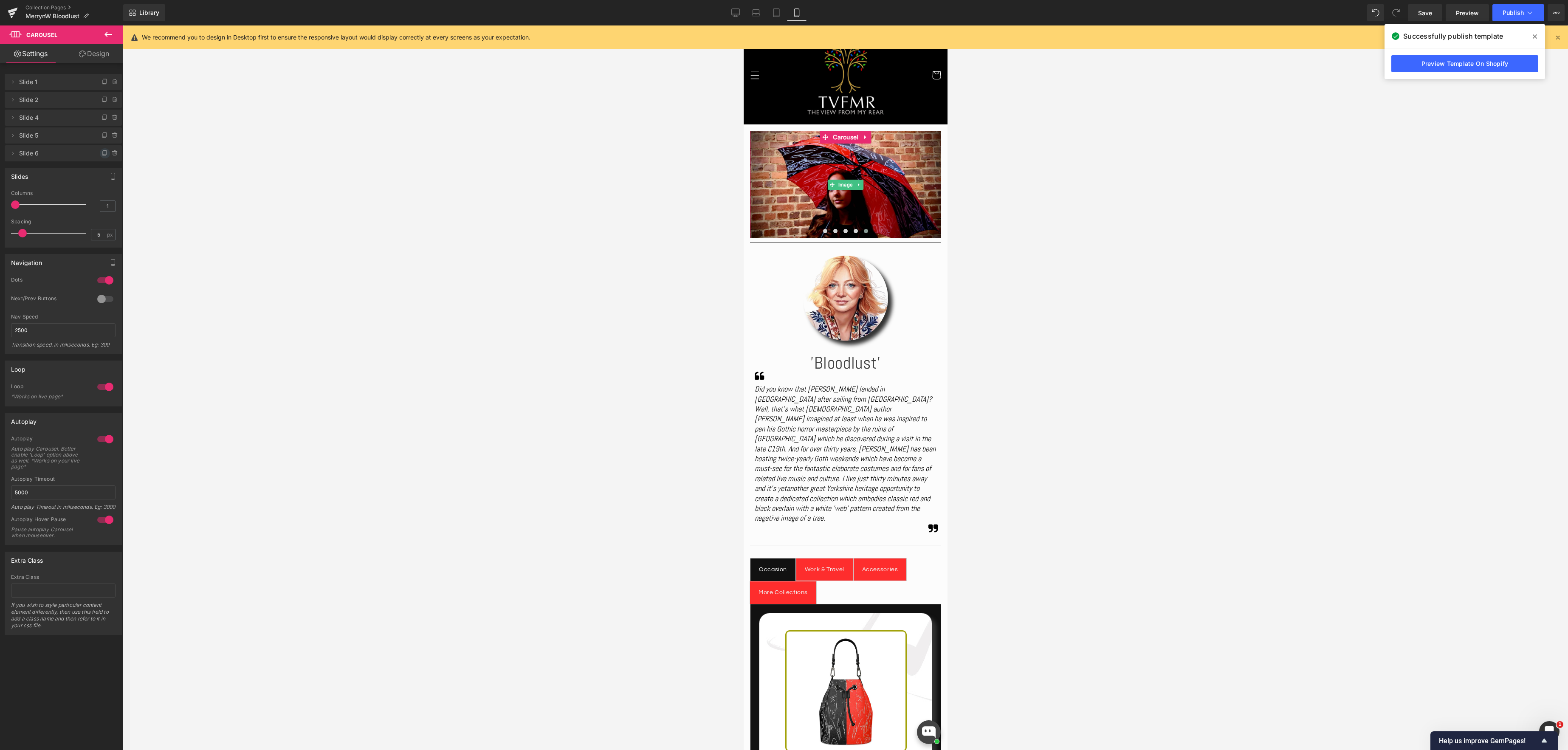
click at [104, 154] on icon at bounding box center [104, 153] width 7 height 7
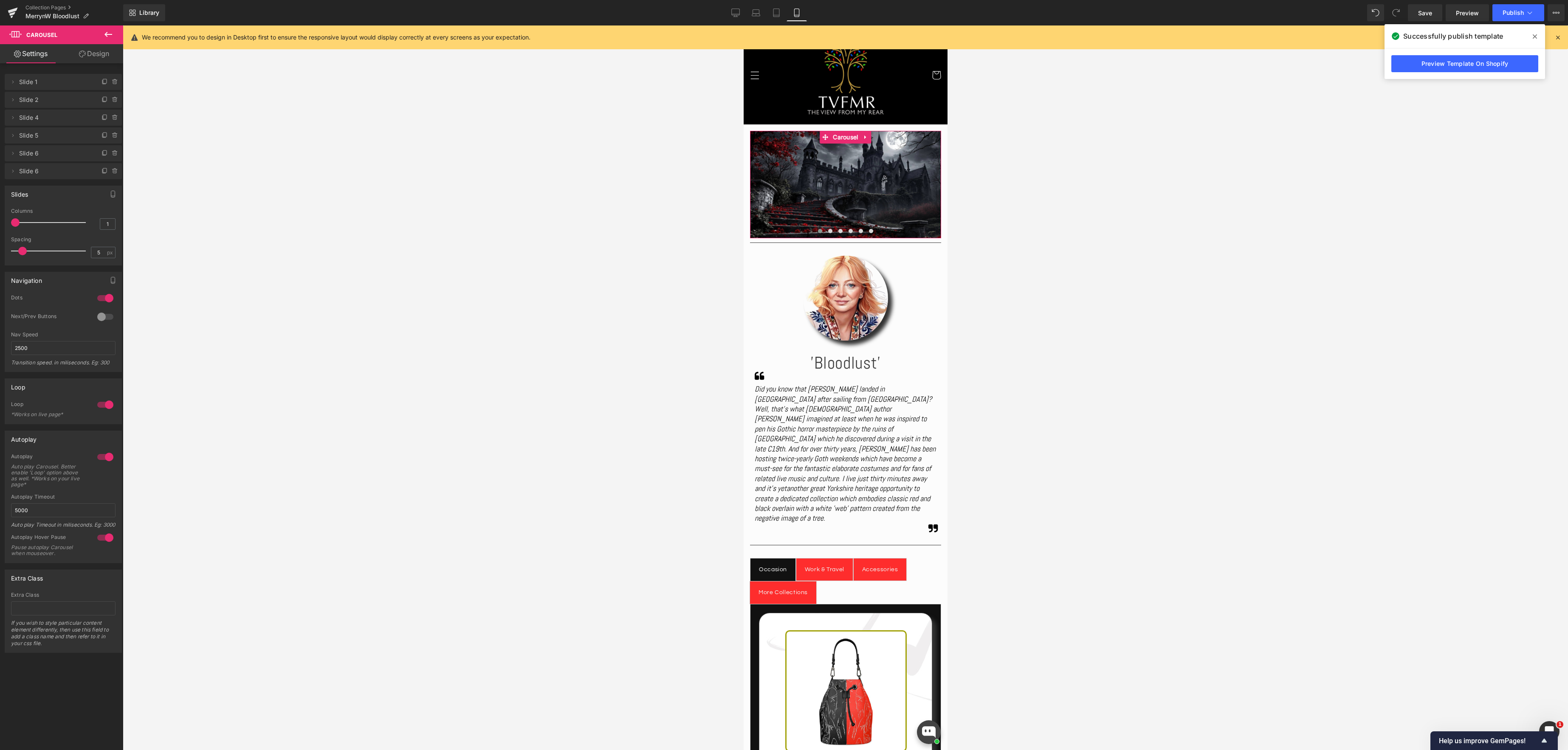
click at [89, 174] on li "Delete Cancel Slide 6 Slide 6" at bounding box center [63, 171] width 117 height 16
click at [871, 229] on span at bounding box center [870, 230] width 4 height 4
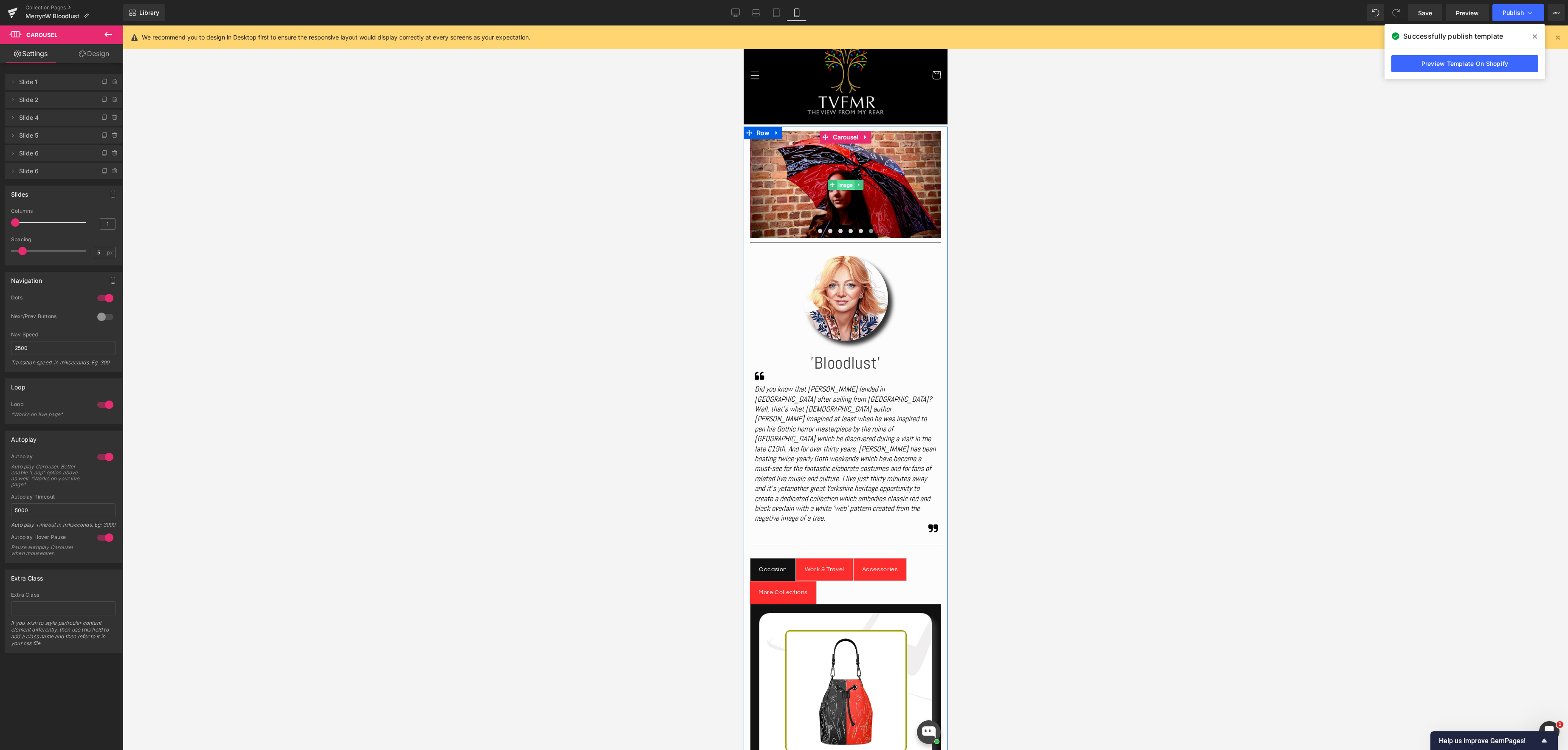
click at [849, 186] on span "Image" at bounding box center [845, 185] width 18 height 10
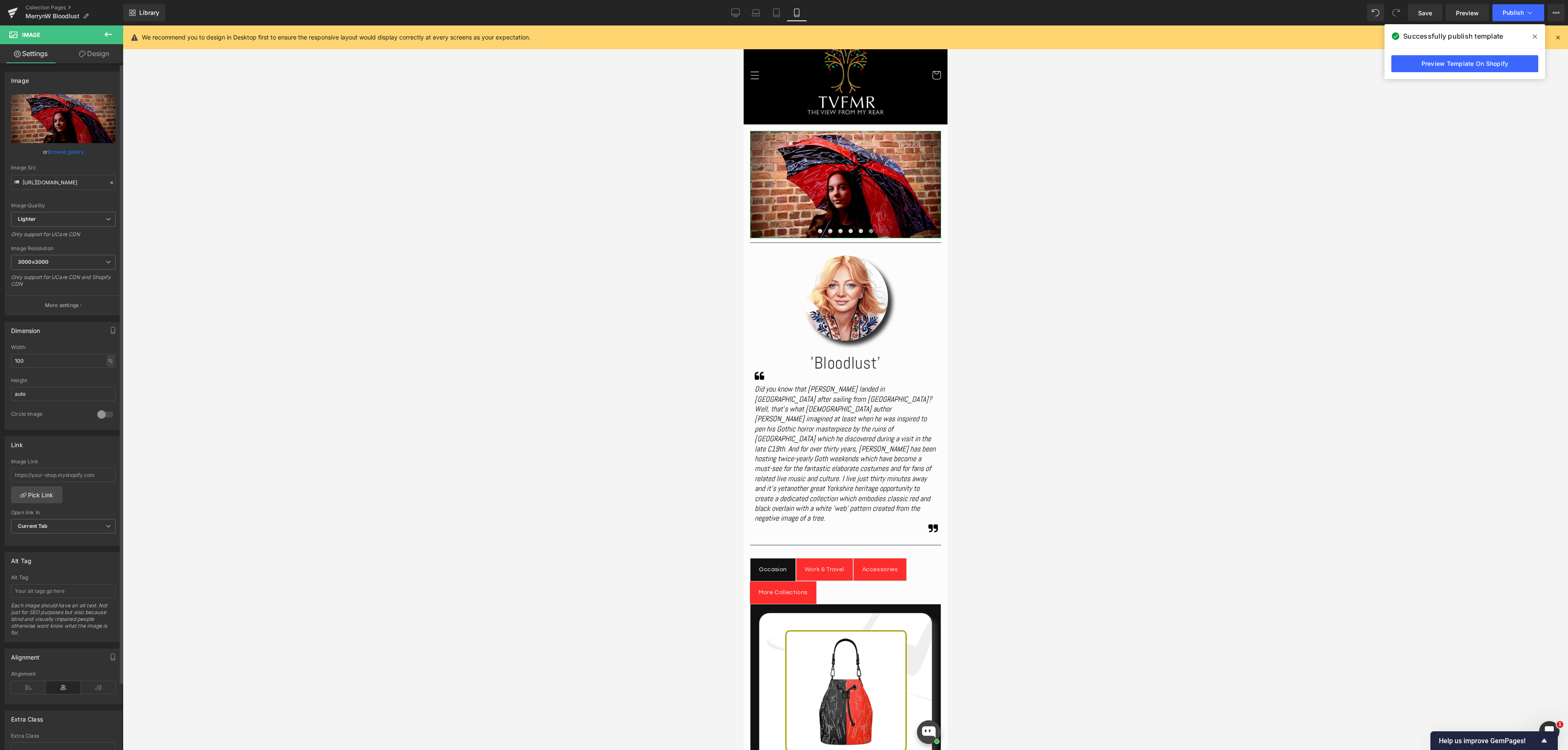
click at [68, 150] on link "Browse gallery" at bounding box center [66, 152] width 36 height 15
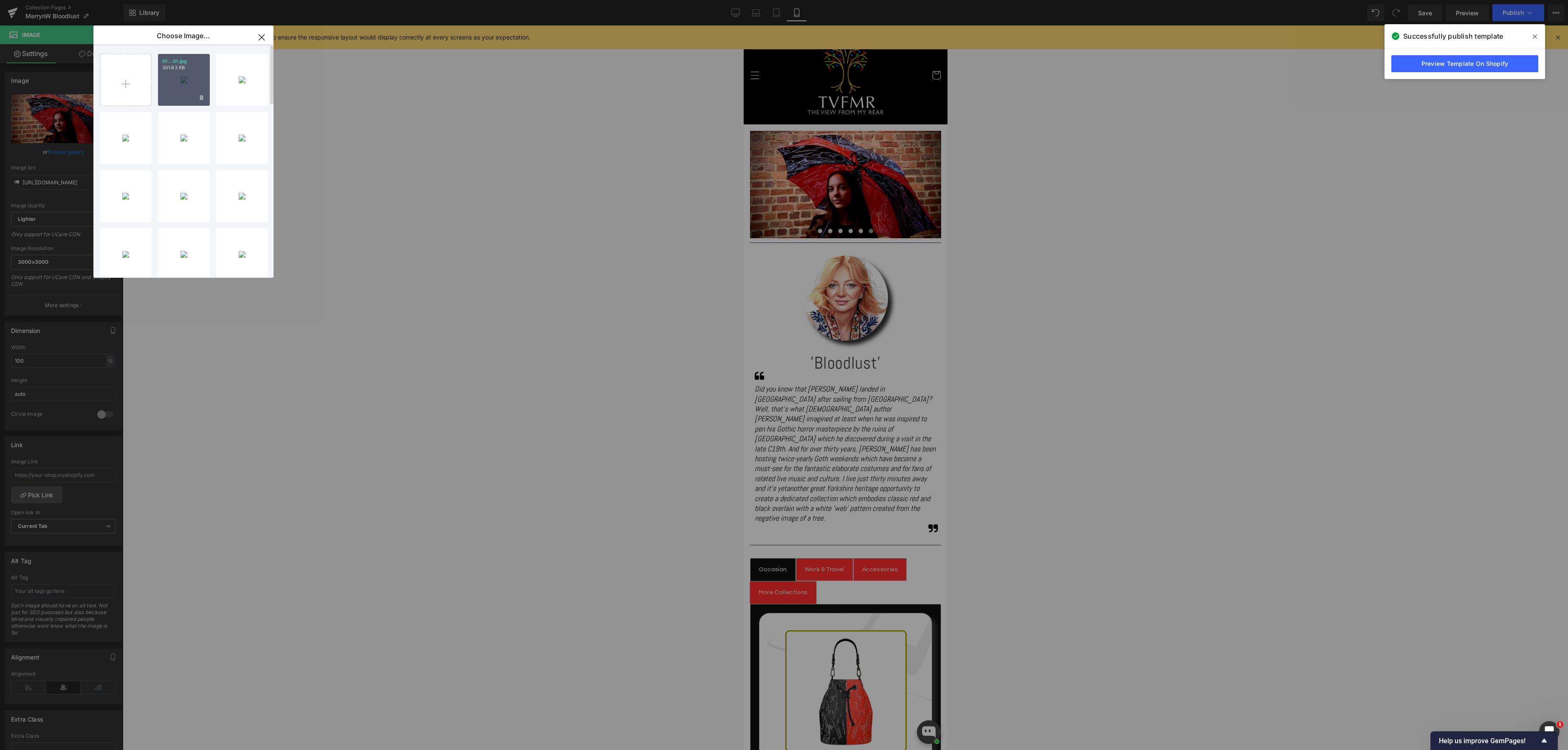
click at [174, 78] on div "01...01.jpg 301.63 KB" at bounding box center [183, 79] width 52 height 52
type input "[URL][DOMAIN_NAME]"
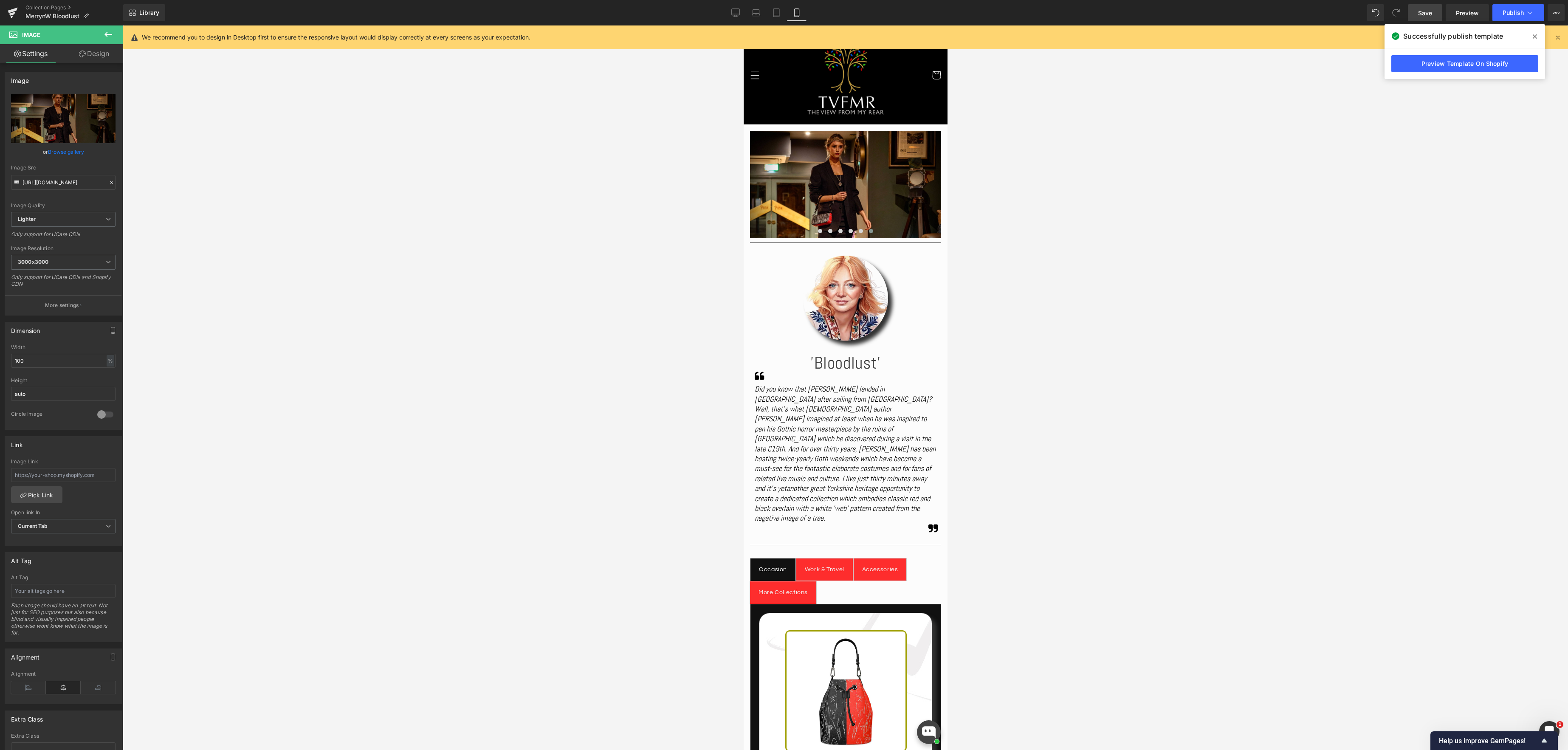
click at [1428, 12] on span "Save" at bounding box center [1424, 12] width 14 height 9
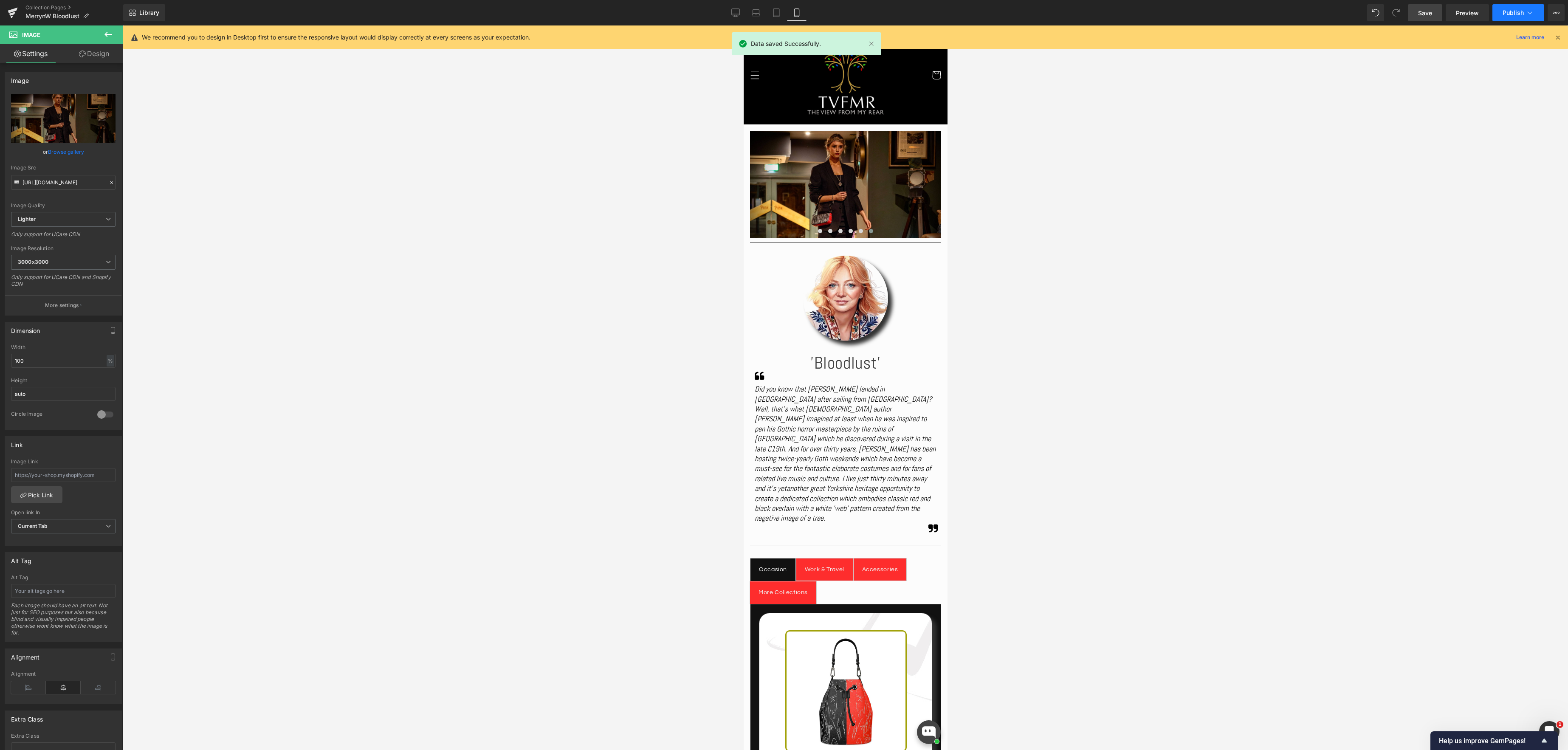
click at [1536, 13] on button "Publish" at bounding box center [1518, 12] width 52 height 17
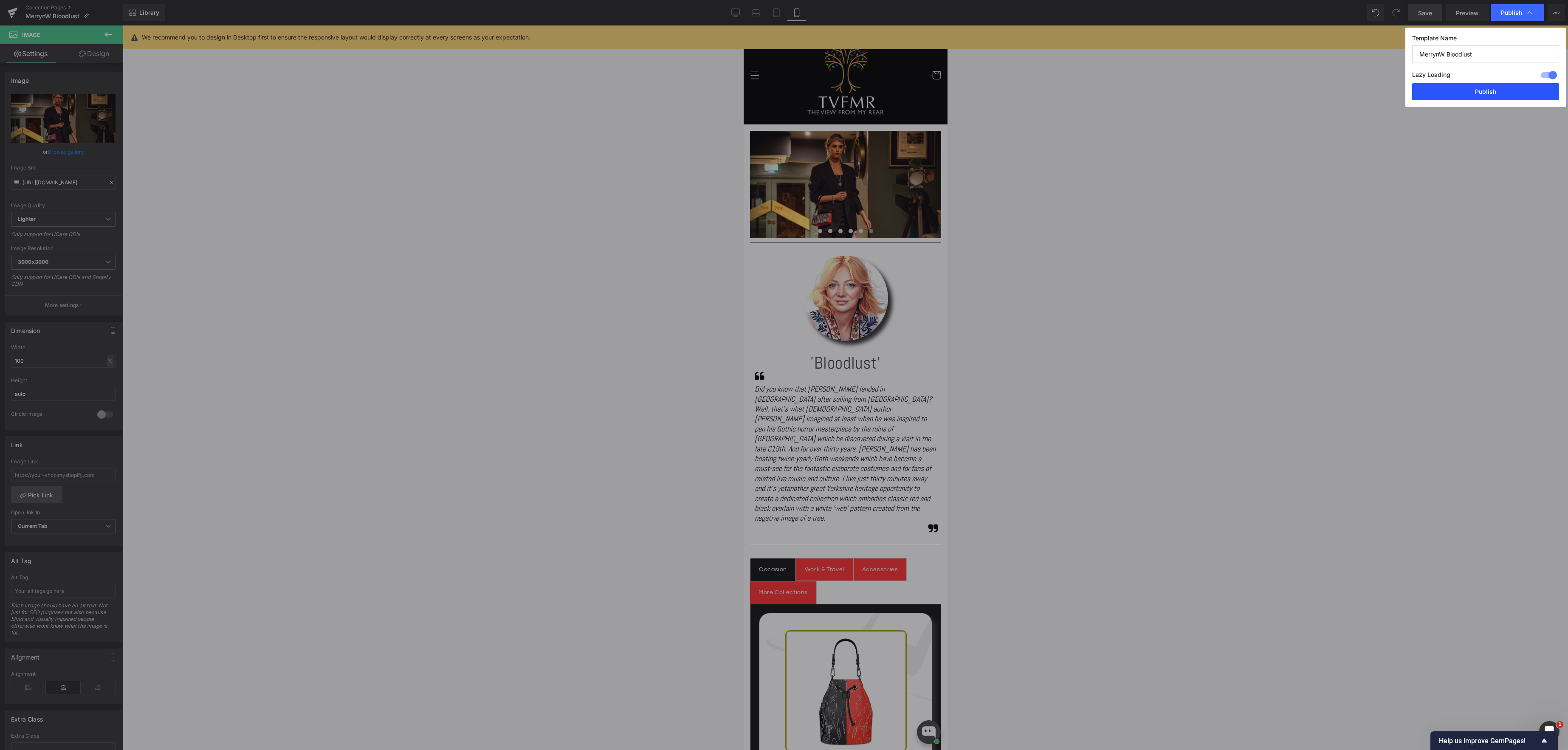
click at [1502, 88] on button "Publish" at bounding box center [1485, 92] width 146 height 17
